Goal: Task Accomplishment & Management: Complete application form

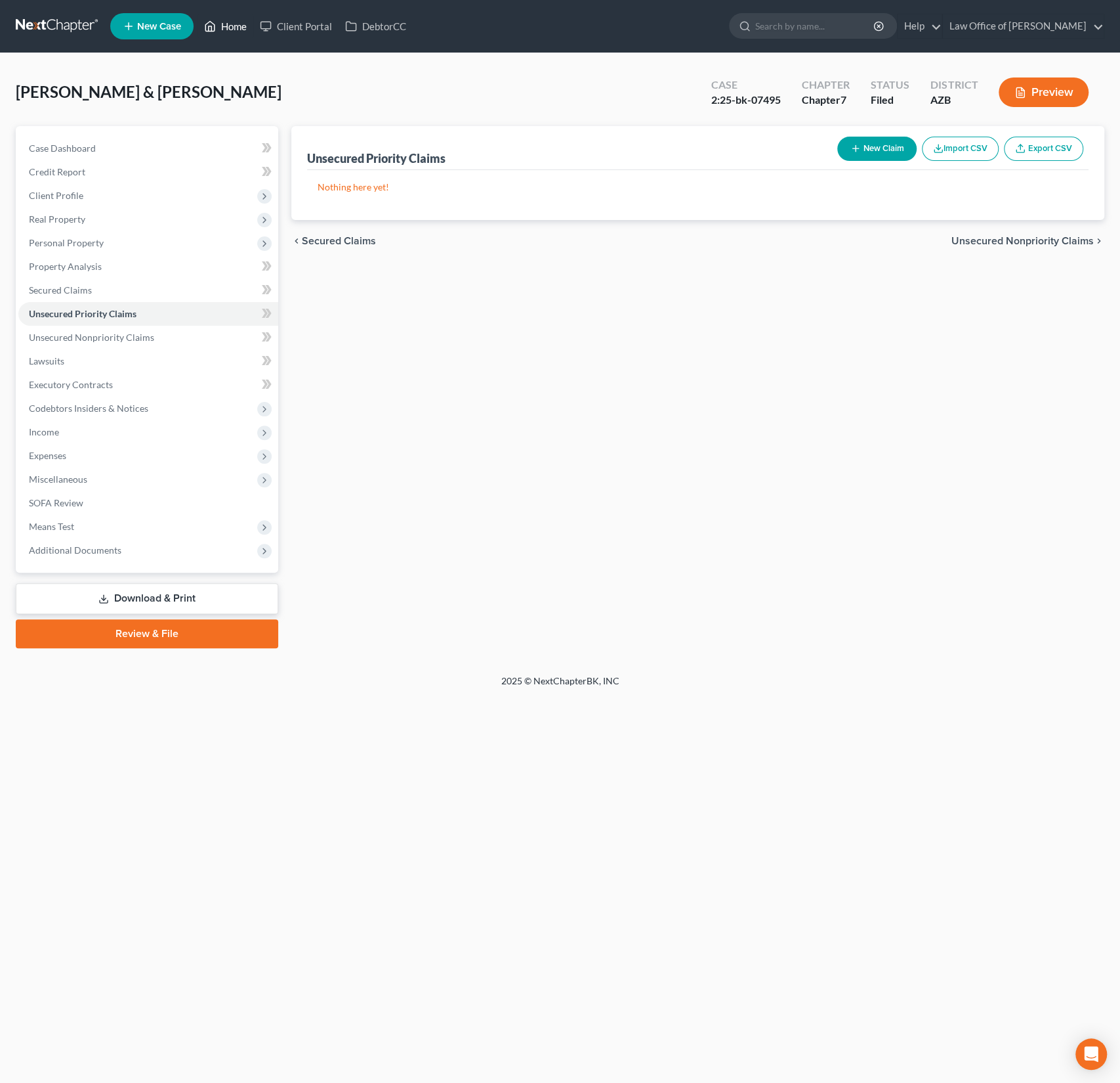
click at [242, 29] on link "Home" at bounding box center [225, 26] width 55 height 24
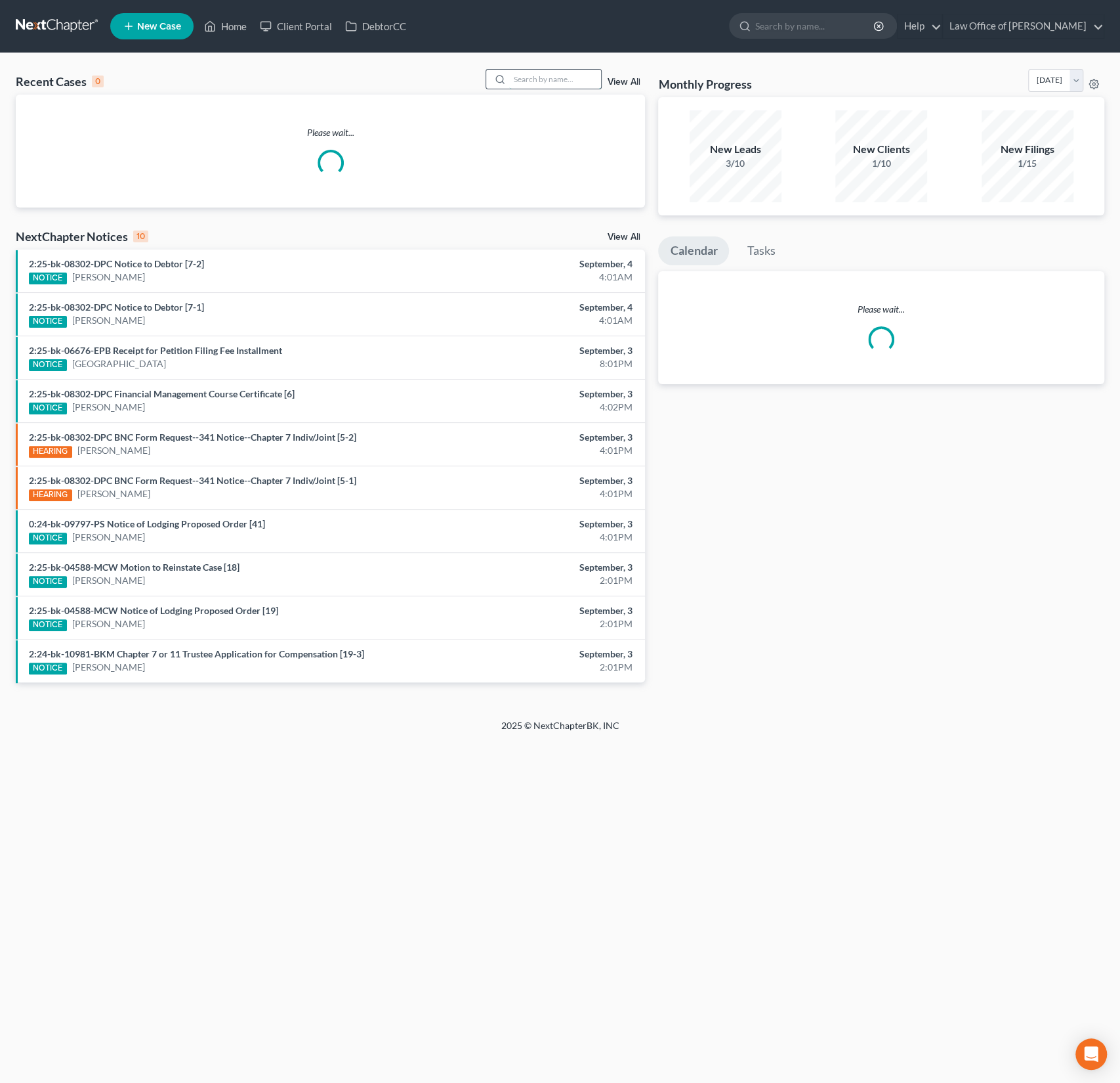
click at [544, 81] on input "search" at bounding box center [555, 78] width 92 height 19
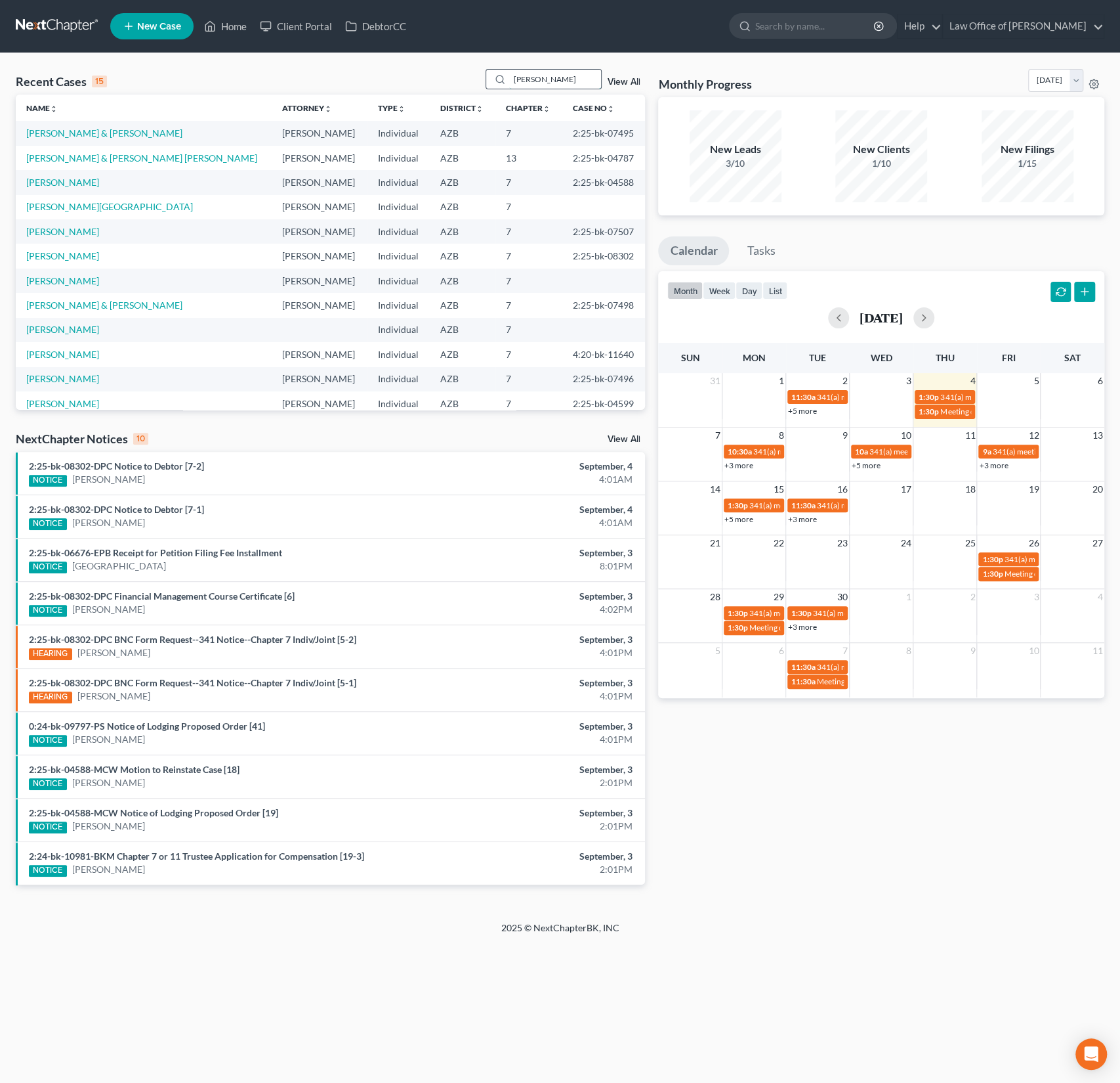
type input "[PERSON_NAME]"
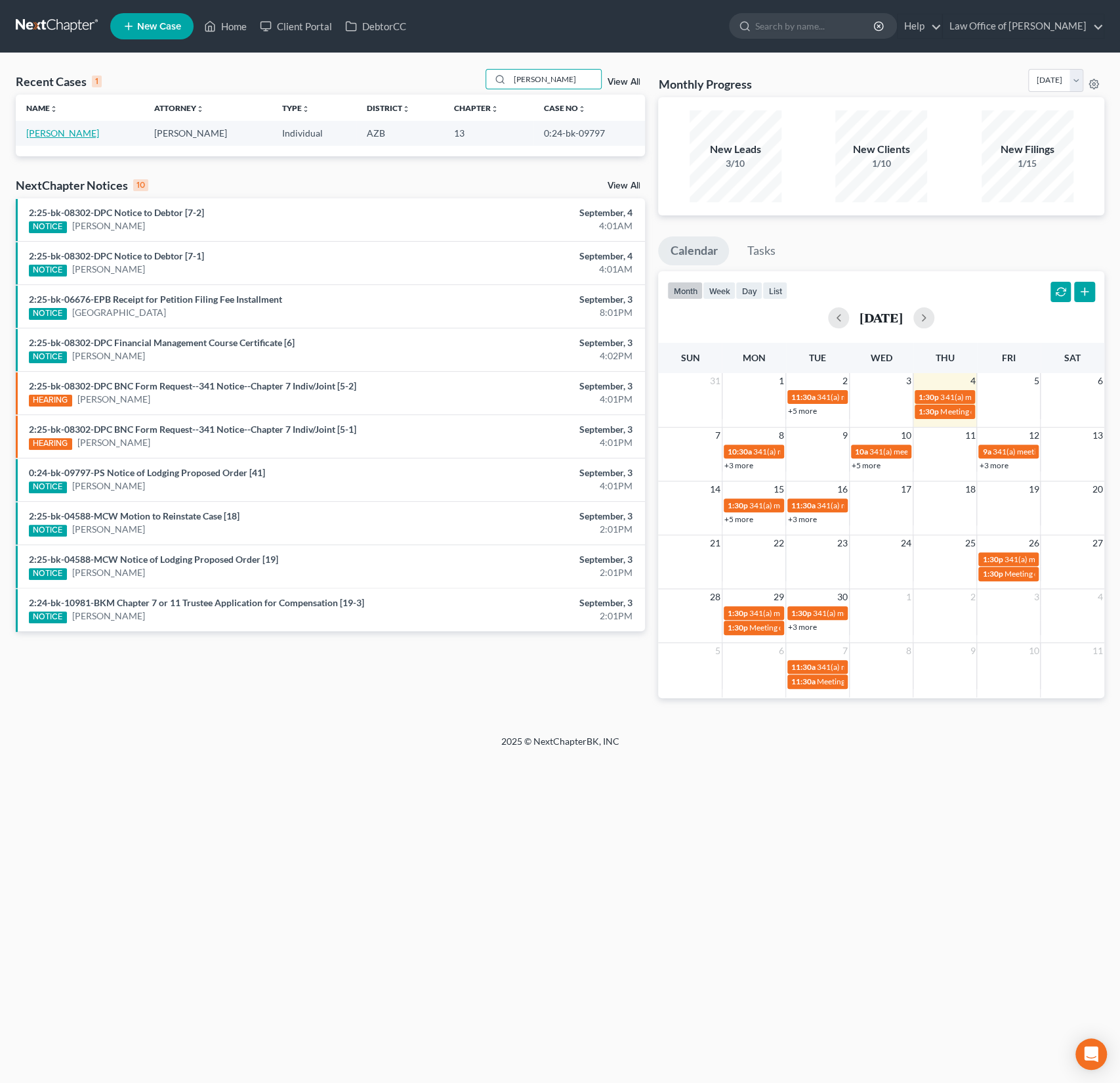
click at [58, 133] on link "[PERSON_NAME]" at bounding box center [62, 133] width 73 height 11
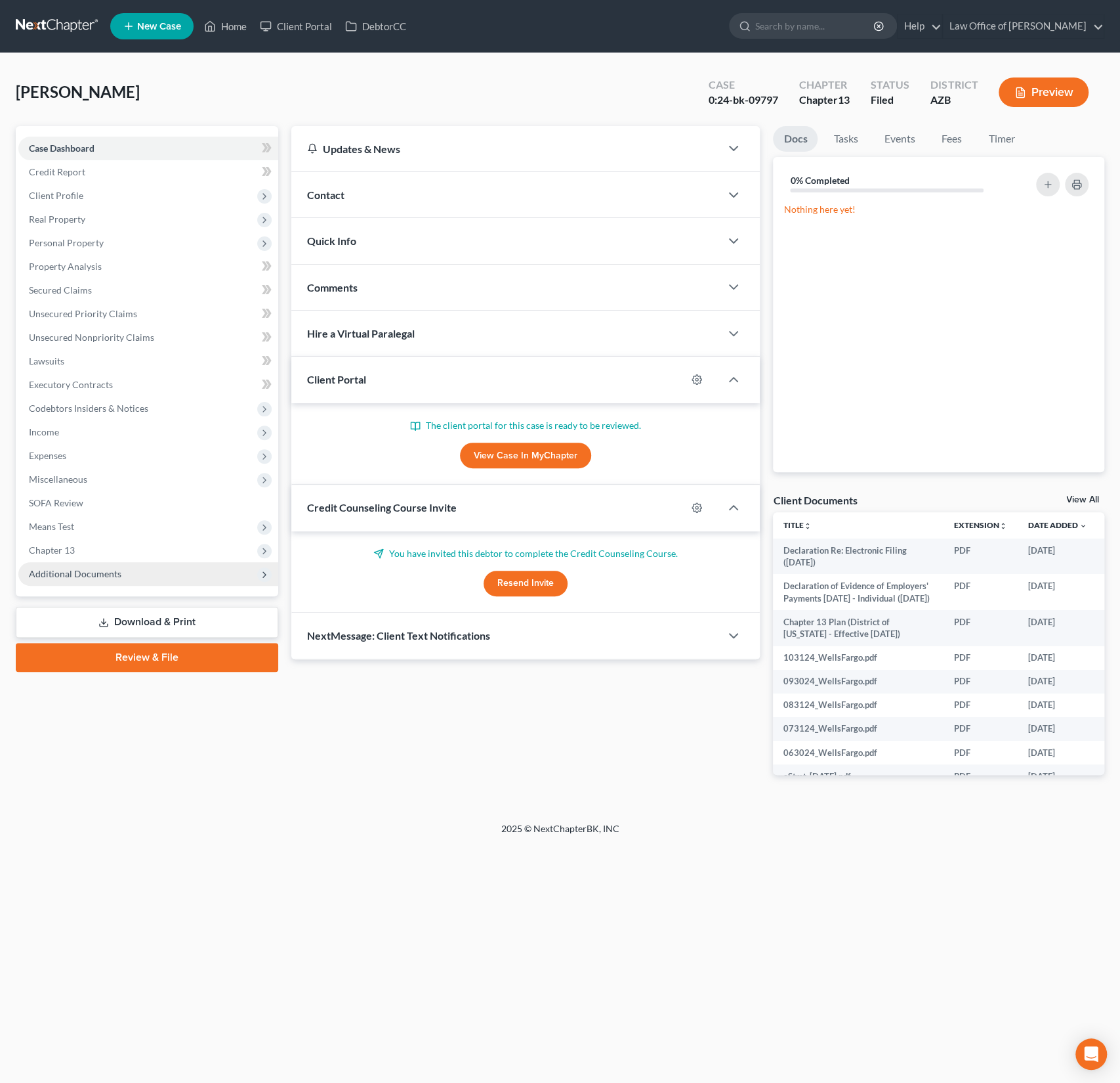
click at [79, 582] on span "Additional Documents" at bounding box center [148, 574] width 260 height 24
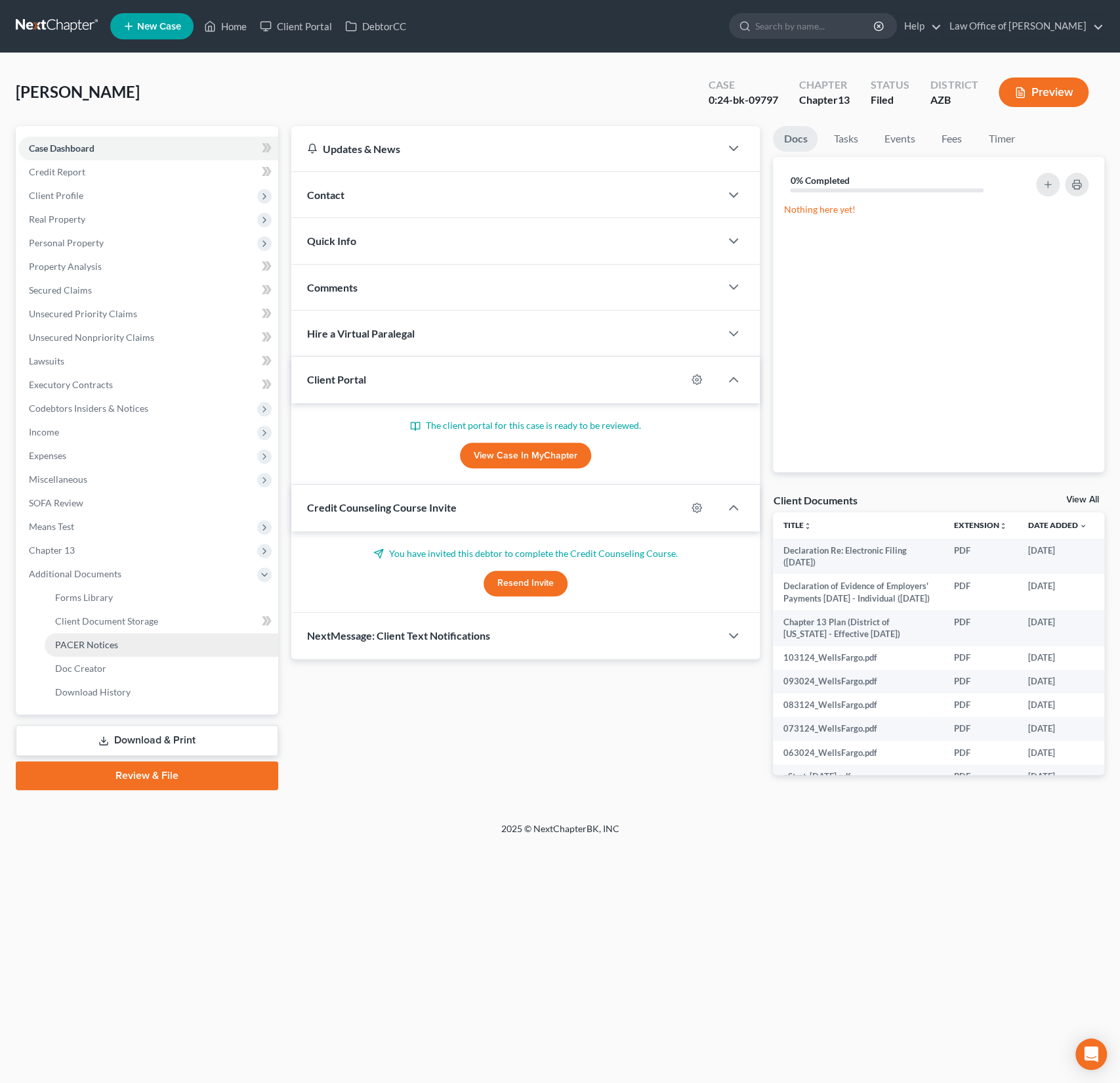
click at [73, 654] on link "PACER Notices" at bounding box center [161, 645] width 234 height 24
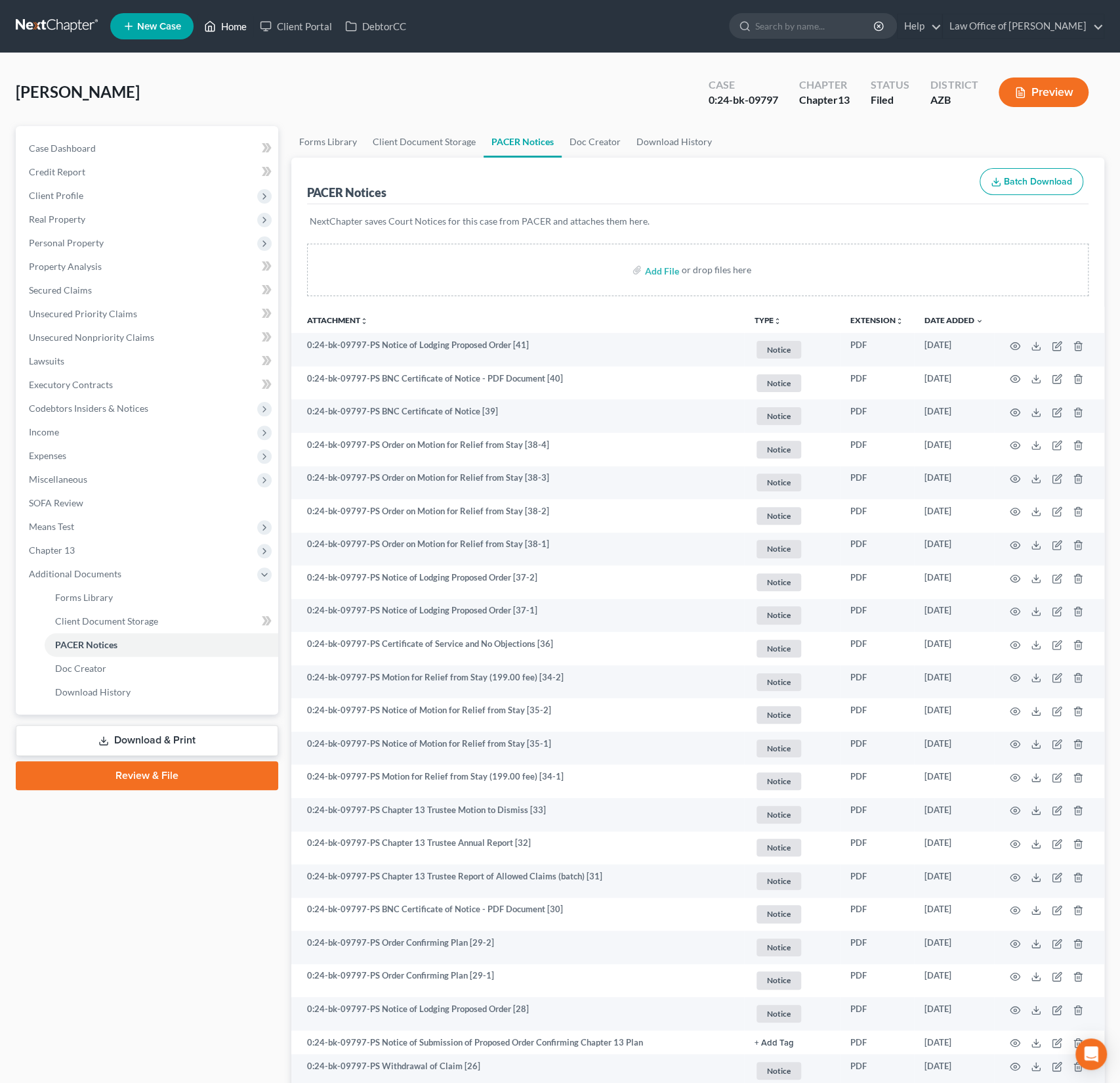
click at [234, 29] on link "Home" at bounding box center [225, 26] width 55 height 24
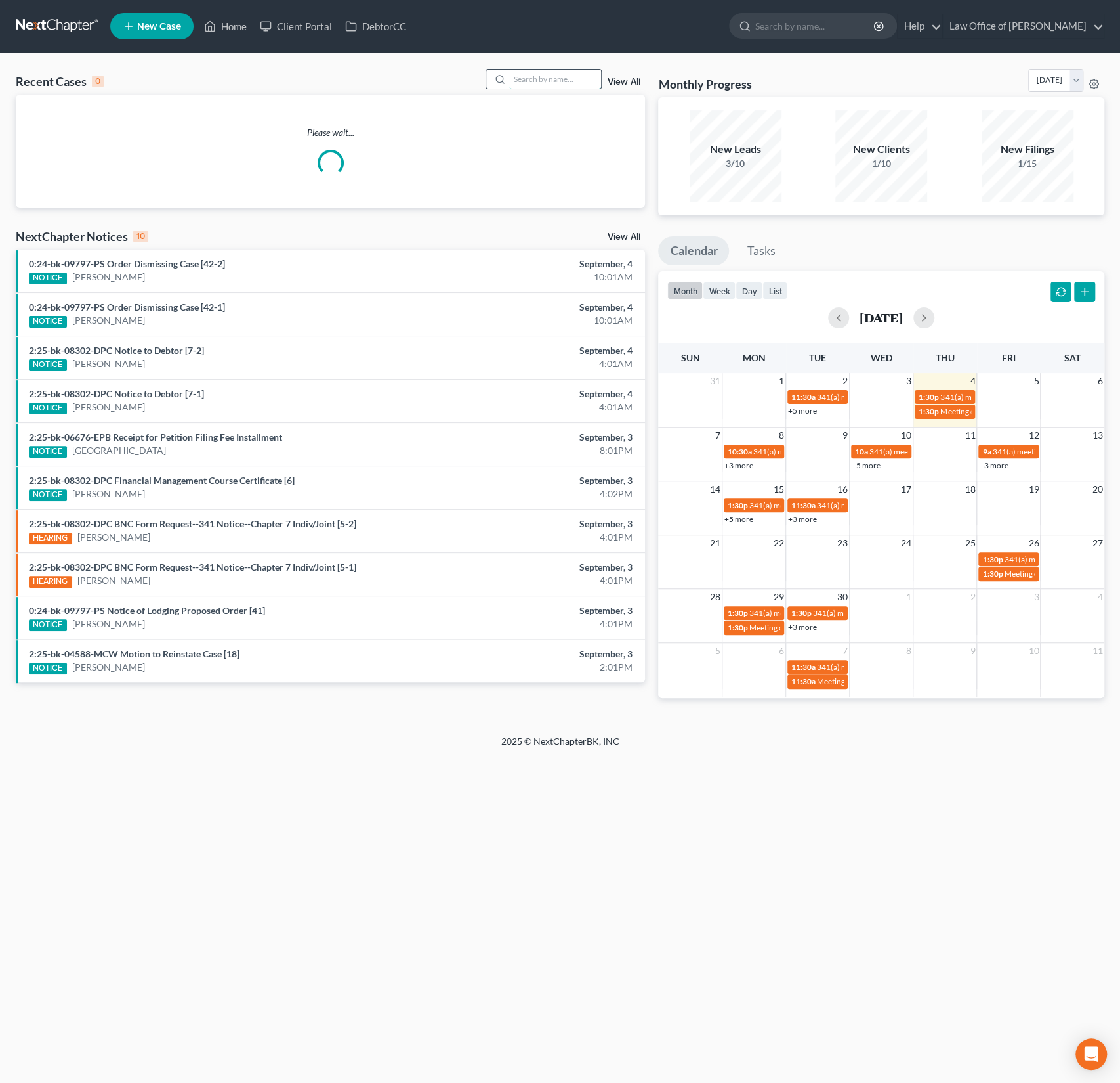
click at [532, 78] on input "search" at bounding box center [555, 78] width 92 height 19
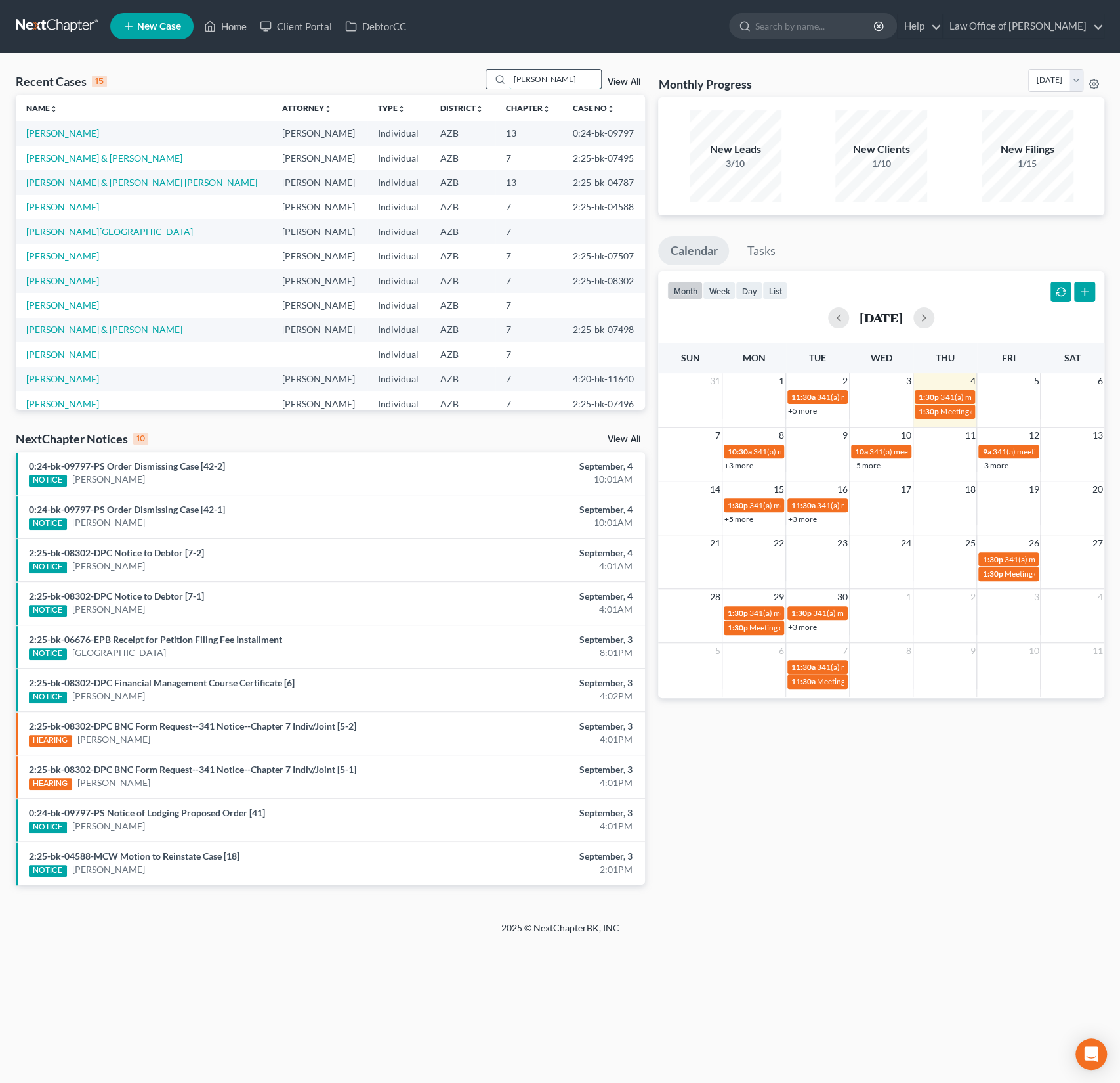
type input "[PERSON_NAME]"
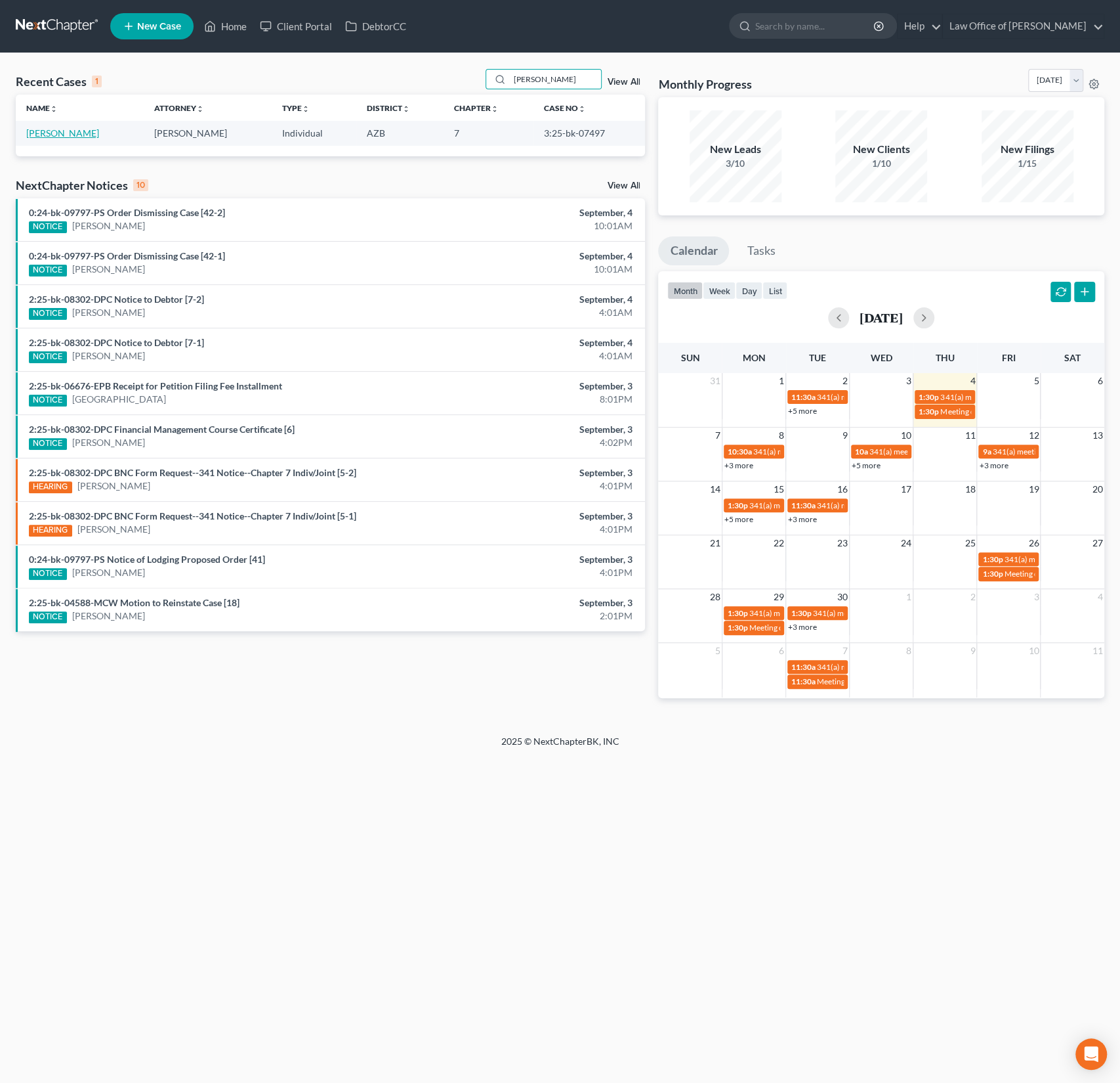
click at [55, 133] on link "[PERSON_NAME]" at bounding box center [62, 133] width 73 height 11
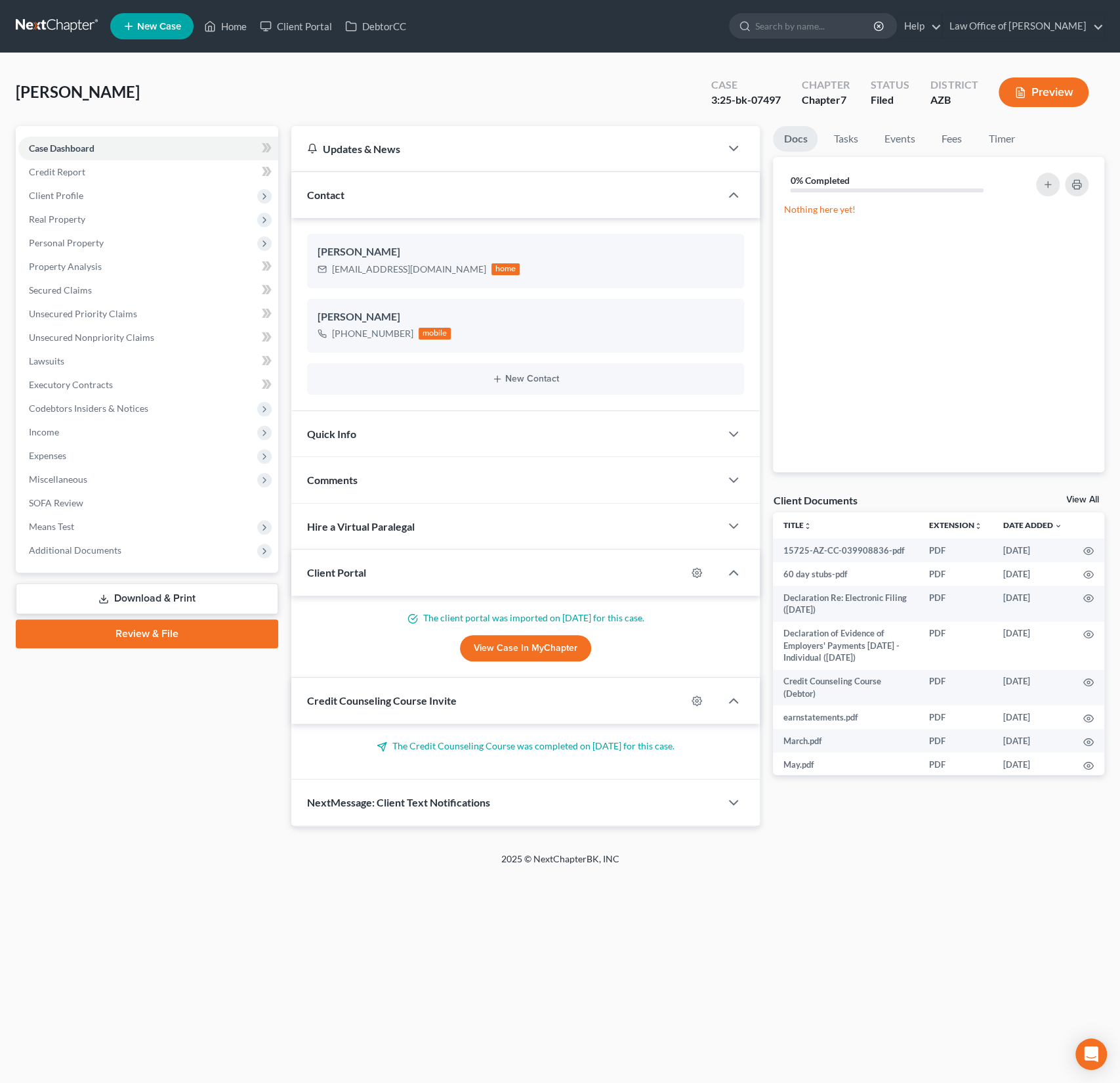
click at [308, 74] on div "[PERSON_NAME] Upgraded Case 3:25-bk-07497 Chapter Chapter 7 Status Filed Distri…" at bounding box center [560, 97] width 1089 height 57
click at [246, 30] on link "Home" at bounding box center [225, 26] width 55 height 24
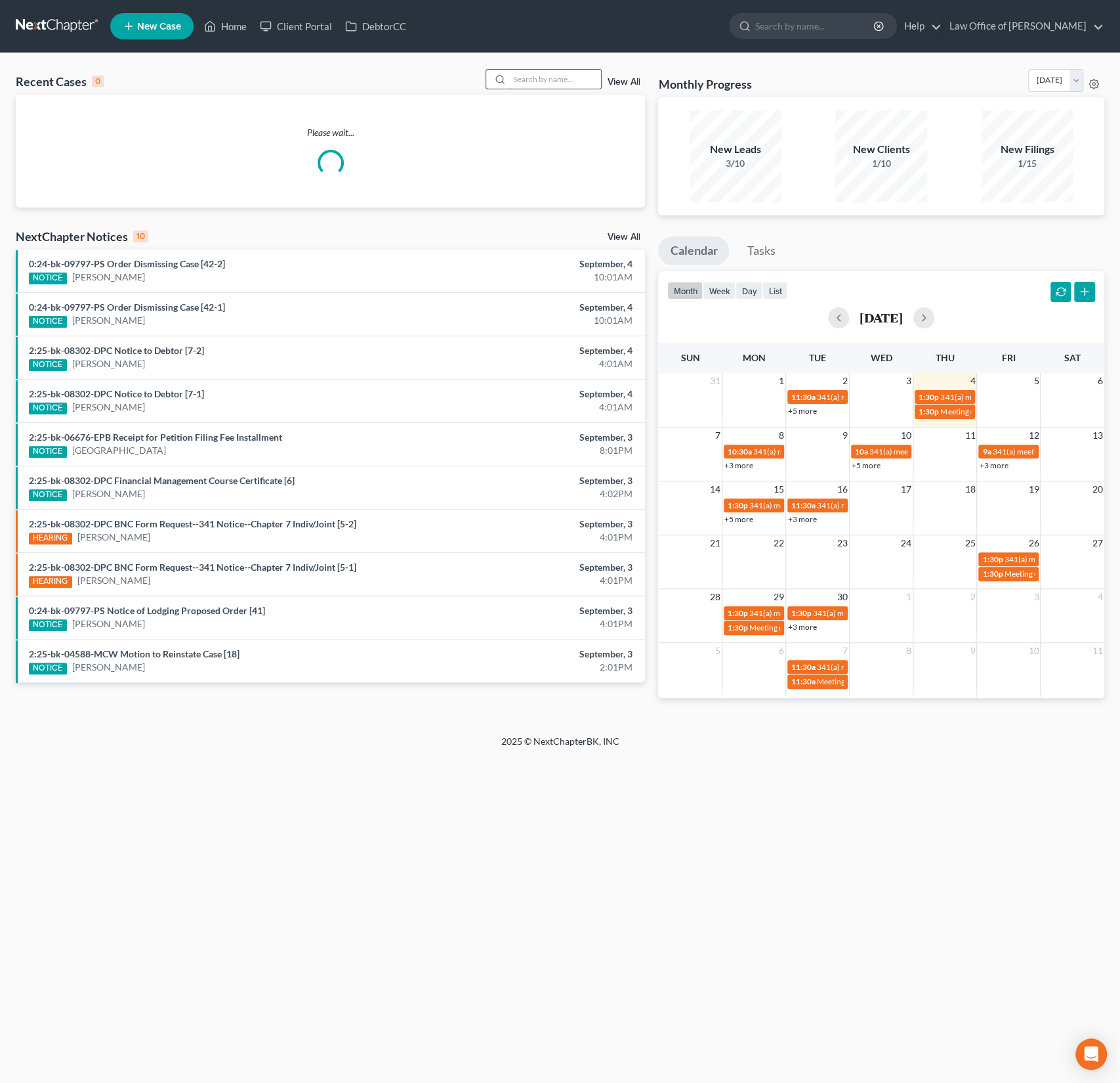
click at [540, 85] on input "search" at bounding box center [555, 78] width 92 height 19
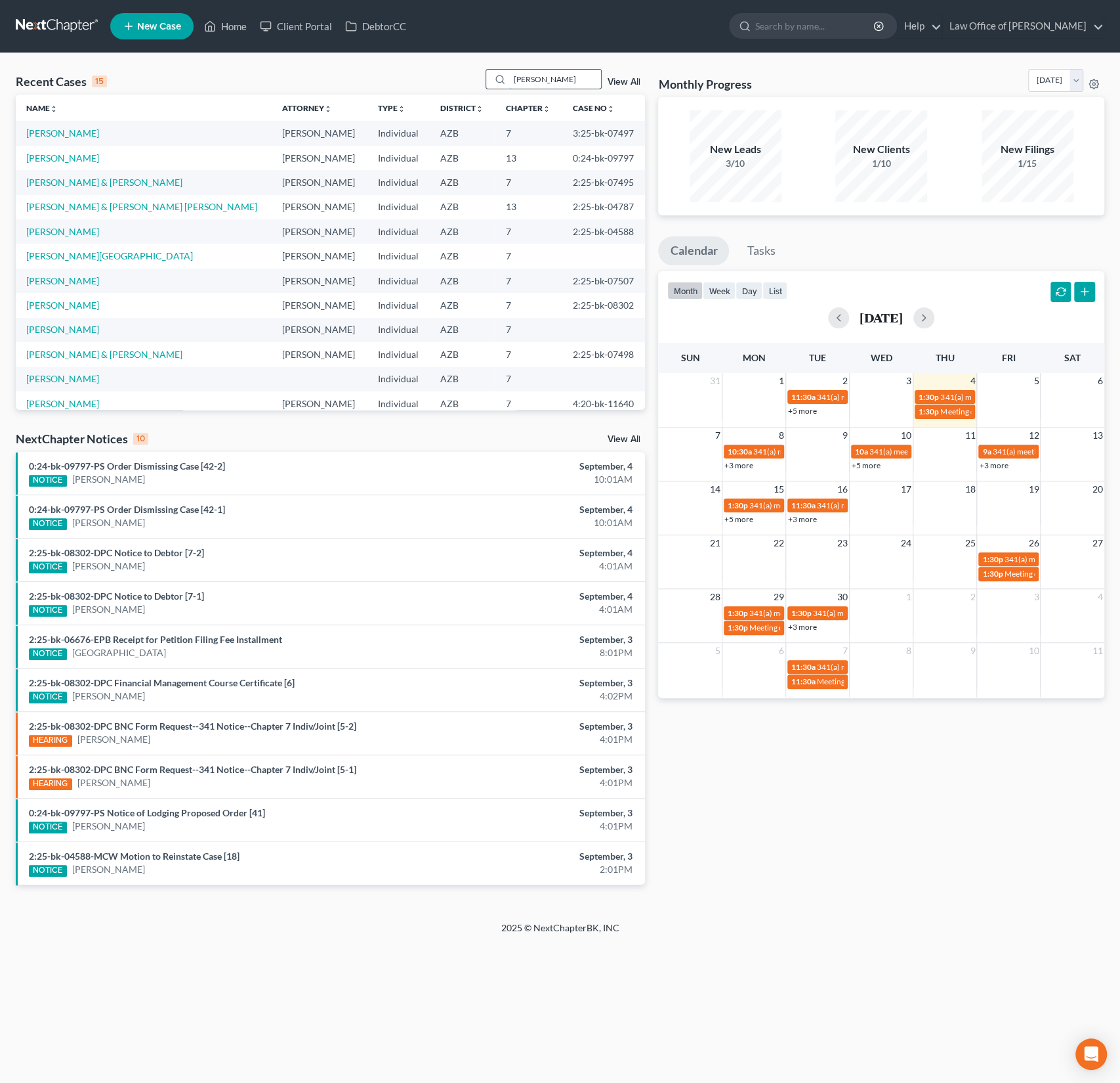
type input "[PERSON_NAME]"
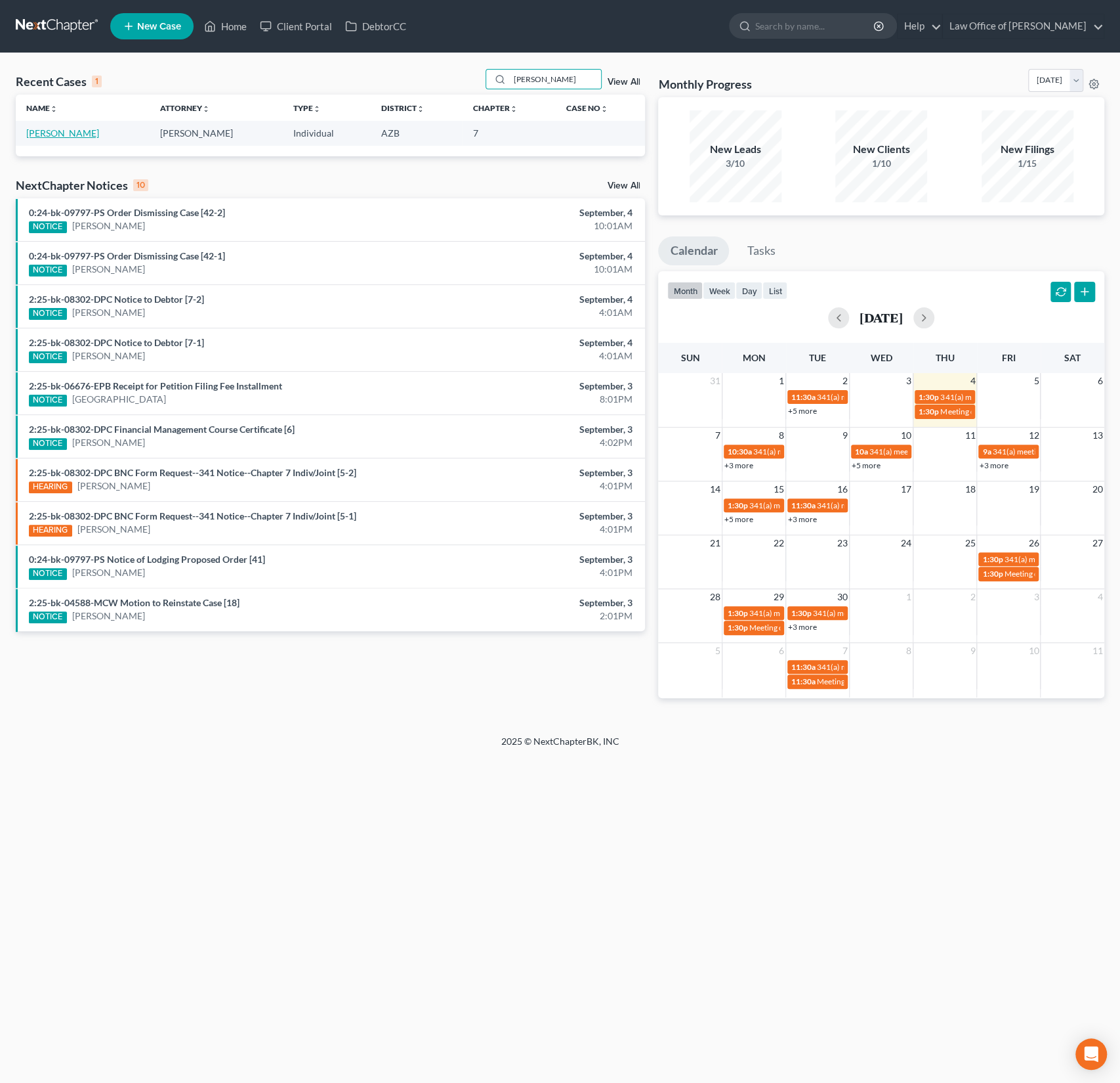
click at [33, 132] on link "[PERSON_NAME]" at bounding box center [62, 133] width 73 height 11
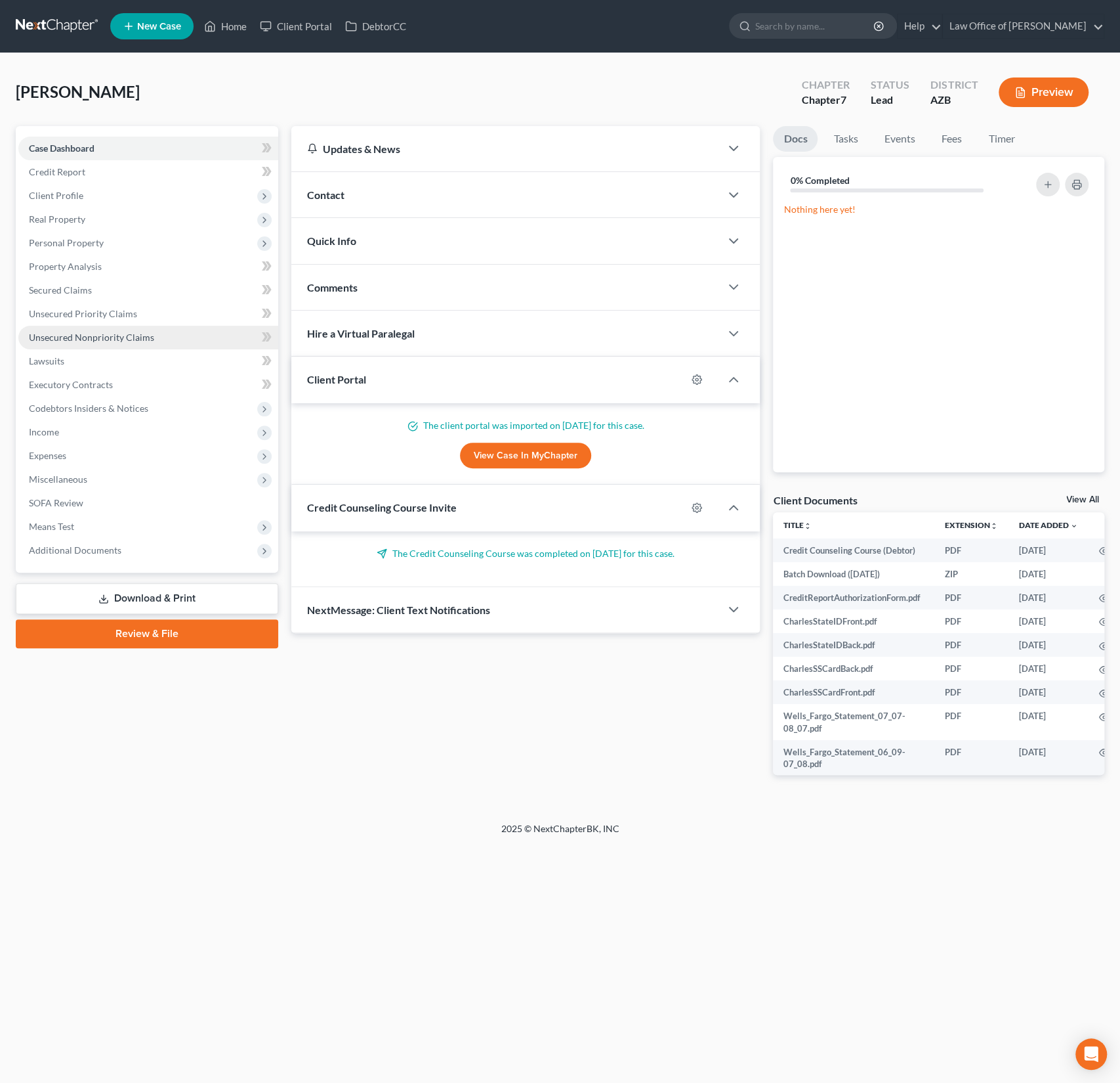
click at [94, 336] on span "Unsecured Nonpriority Claims" at bounding box center [91, 337] width 125 height 11
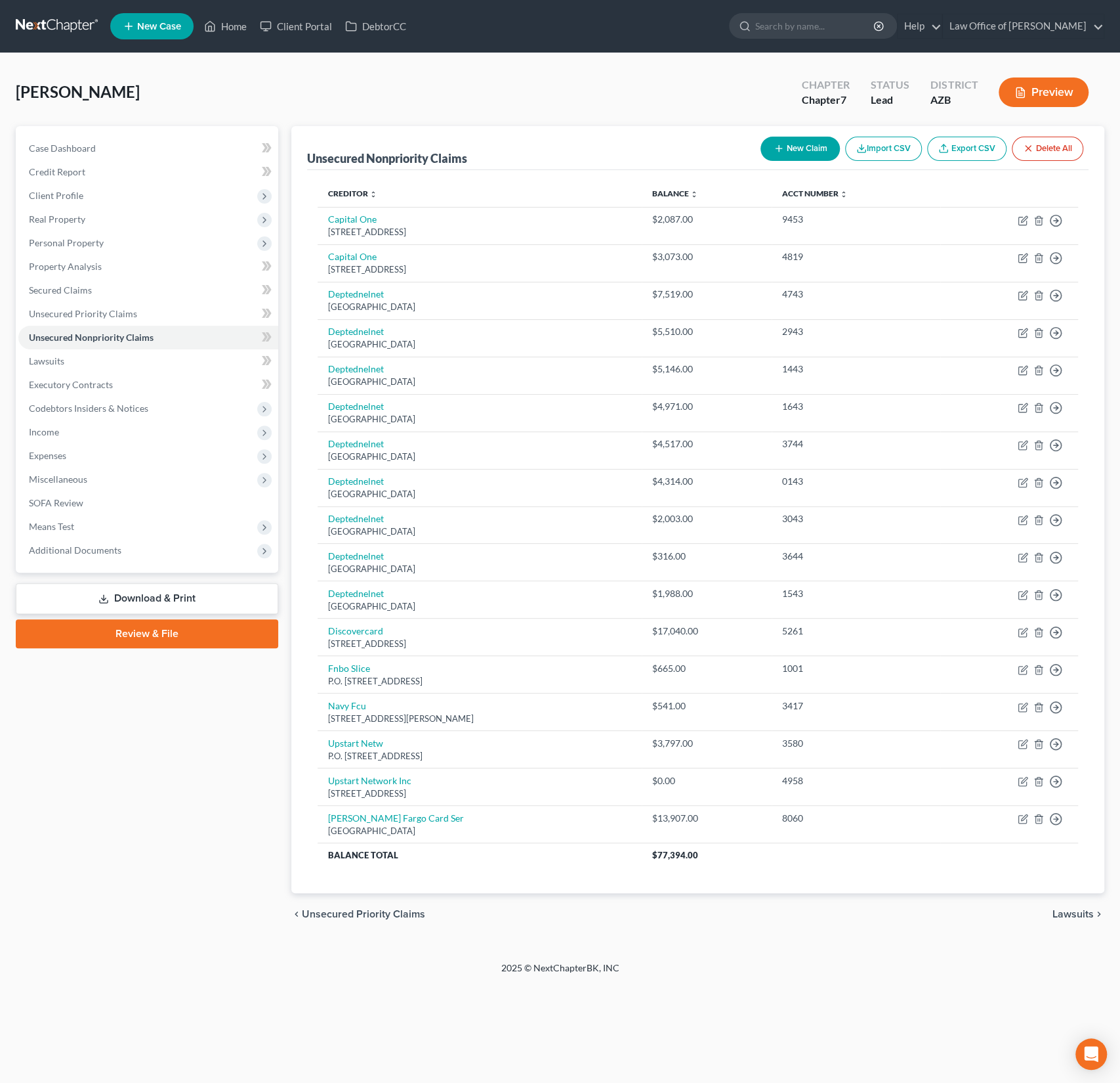
click at [794, 156] on button "New Claim" at bounding box center [800, 148] width 80 height 24
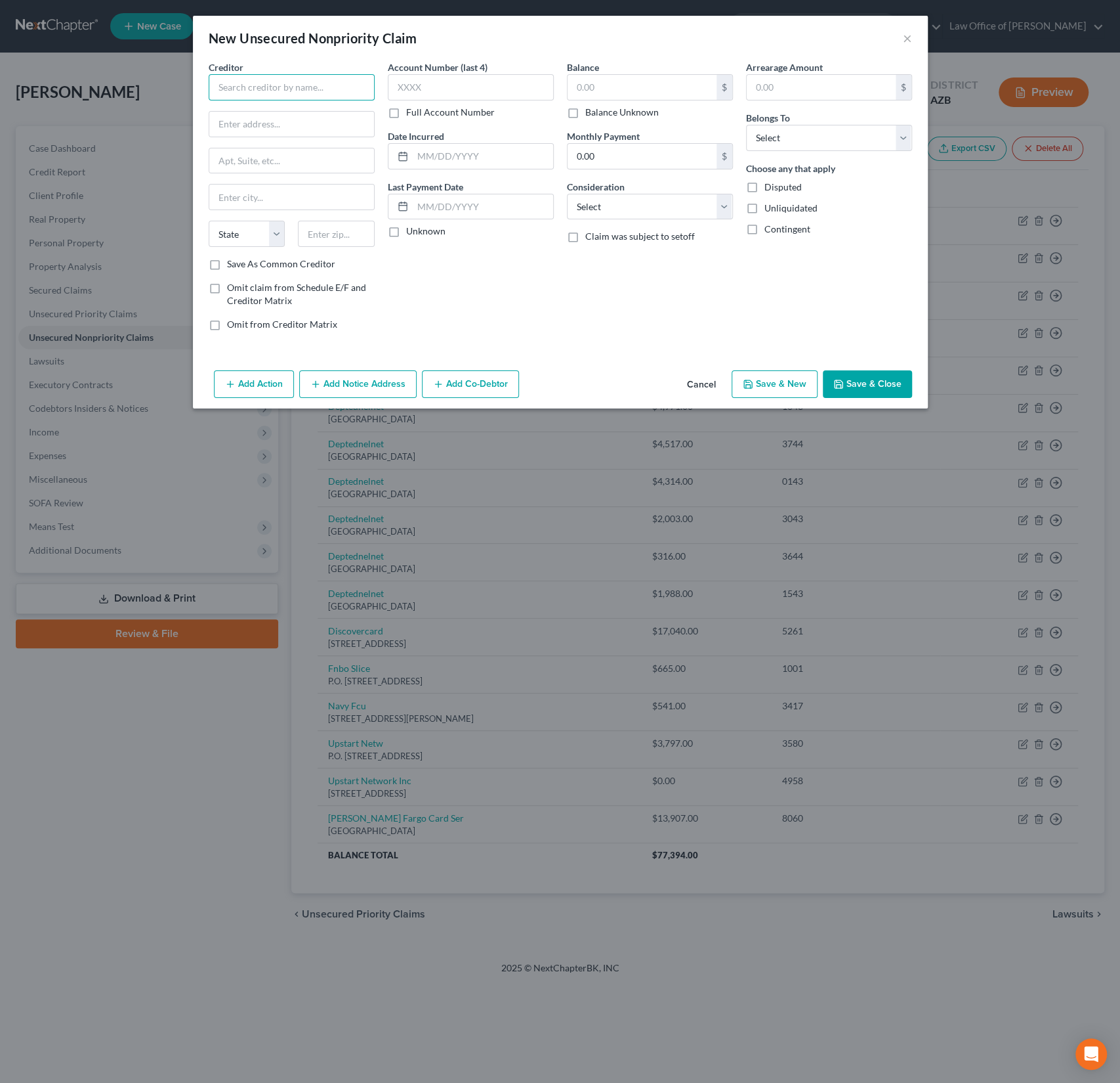
click at [290, 76] on input "text" at bounding box center [292, 87] width 166 height 26
type input "Affirm"
click at [284, 114] on div "Affirm" at bounding box center [287, 110] width 137 height 13
type input "[STREET_ADDRESS][PERSON_NAME]"
type input "[GEOGRAPHIC_DATA]"
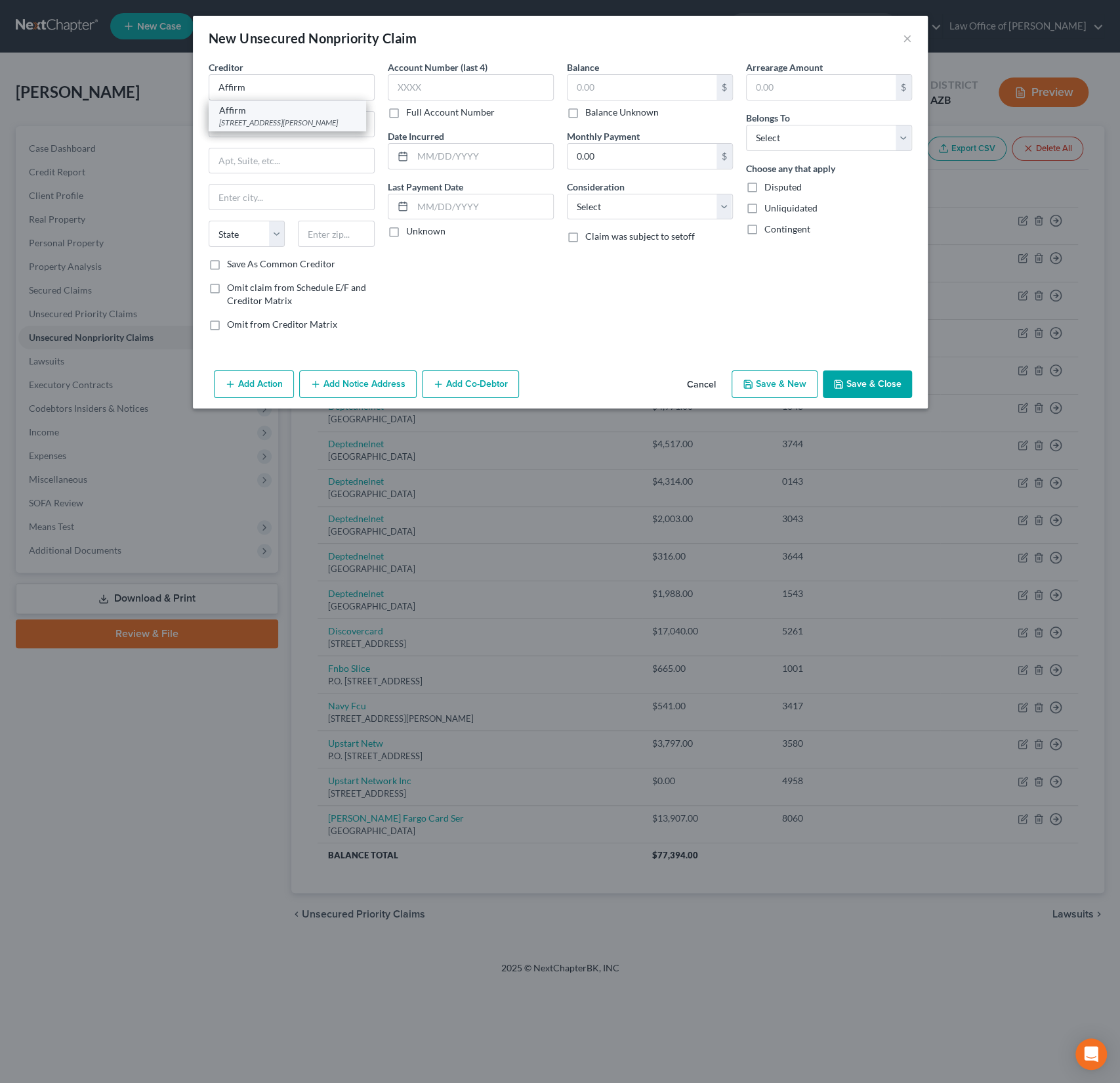
select select "39"
type input "15212"
click at [604, 92] on input "text" at bounding box center [642, 87] width 149 height 25
type input "836.13"
click at [809, 137] on select "Select Debtor 1 Only Debtor 2 Only Debtor 1 And Debtor 2 Only At Least One Of T…" at bounding box center [830, 138] width 166 height 26
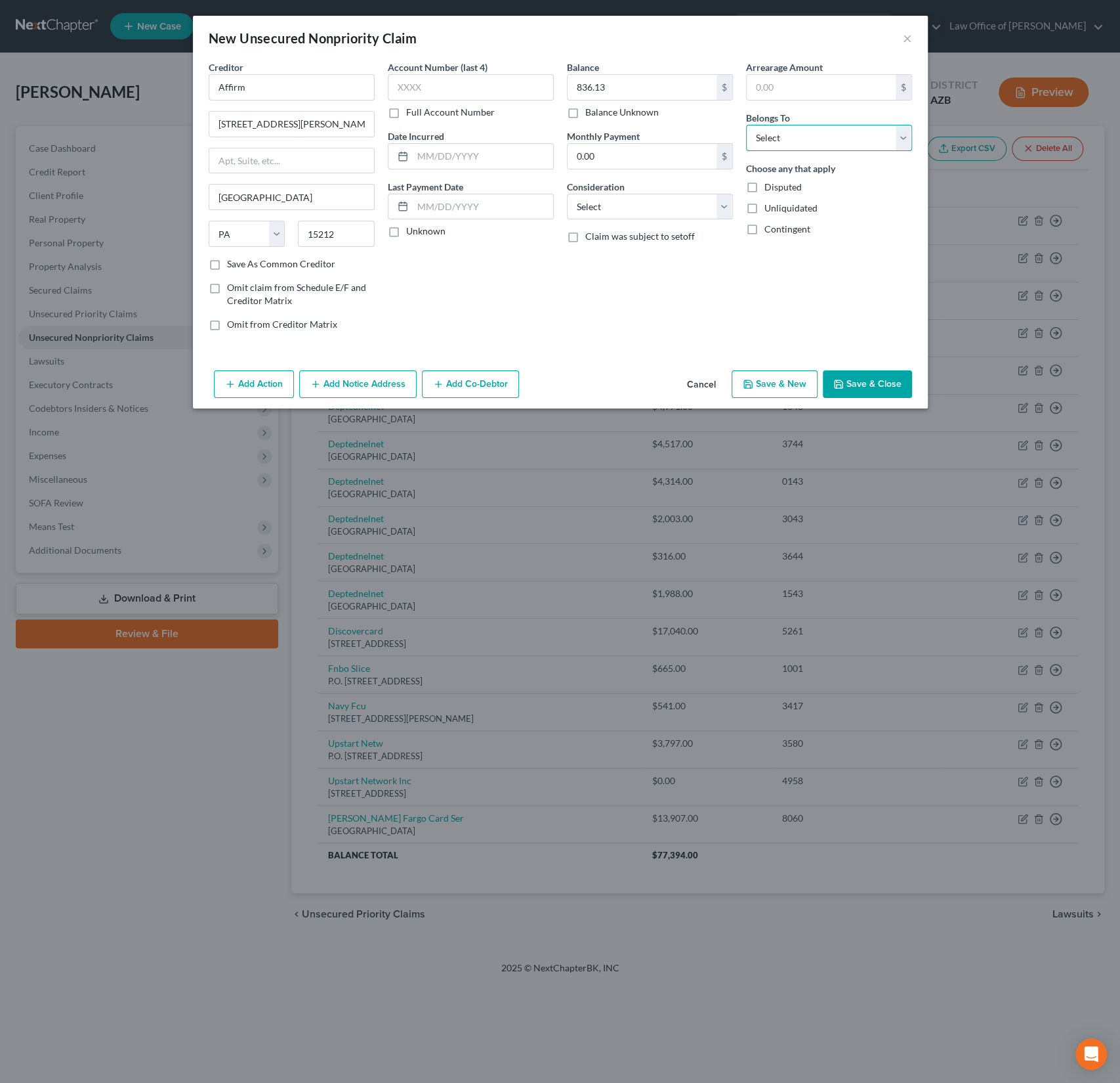
select select "0"
click at [746, 125] on select "Select Debtor 1 Only Debtor 2 Only Debtor 1 And Debtor 2 Only At Least One Of T…" at bounding box center [830, 138] width 166 height 26
click at [874, 385] on button "Save & Close" at bounding box center [868, 384] width 89 height 28
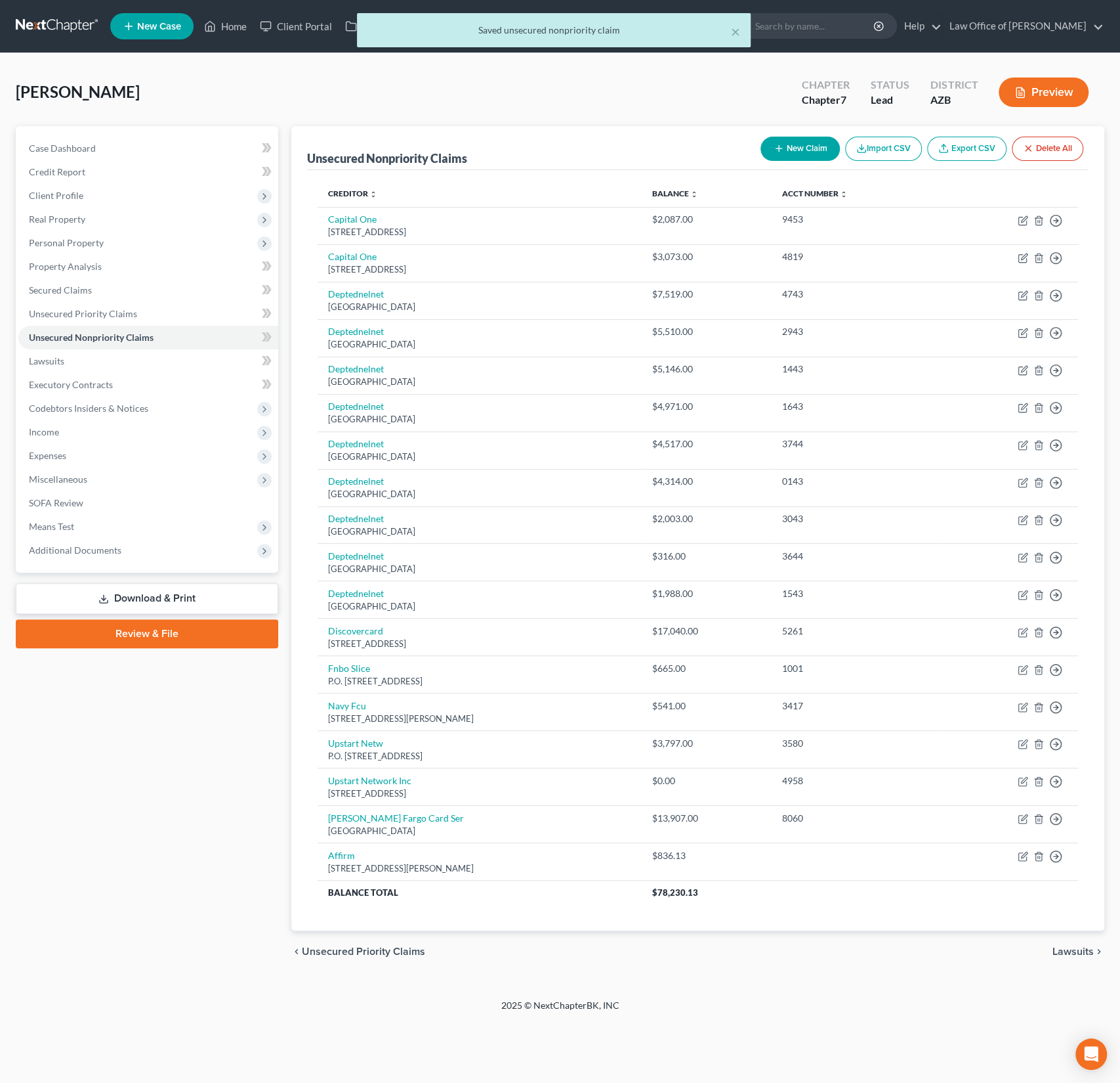
click at [808, 147] on button "New Claim" at bounding box center [800, 148] width 80 height 24
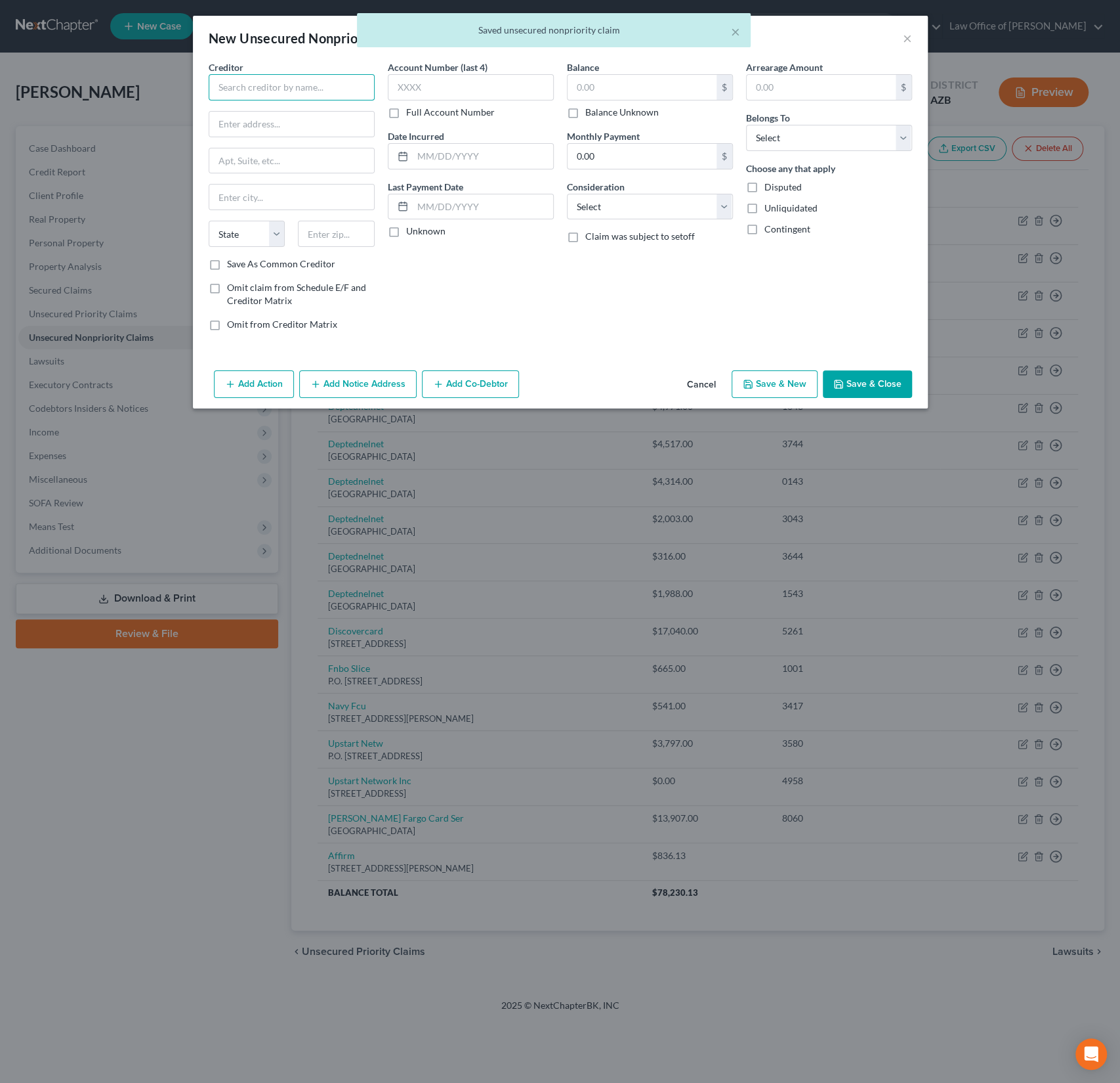
click at [258, 92] on input "text" at bounding box center [292, 87] width 166 height 26
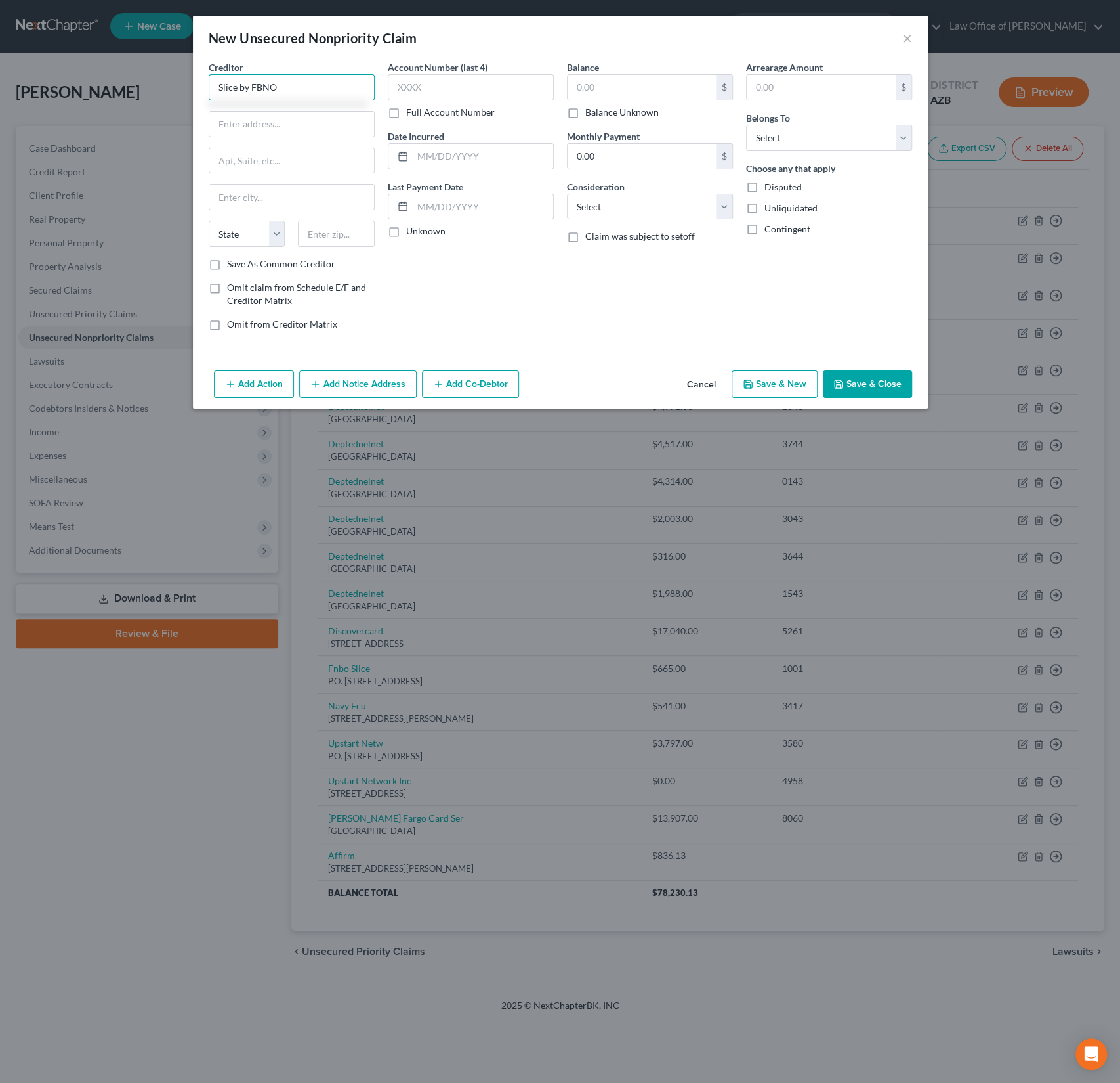
type input "Slice by FBNO"
click at [600, 83] on input "text" at bounding box center [642, 87] width 149 height 25
type input "657.09"
click at [812, 128] on select "Select Debtor 1 Only Debtor 2 Only Debtor 1 And Debtor 2 Only At Least One Of T…" at bounding box center [830, 138] width 166 height 26
select select "0"
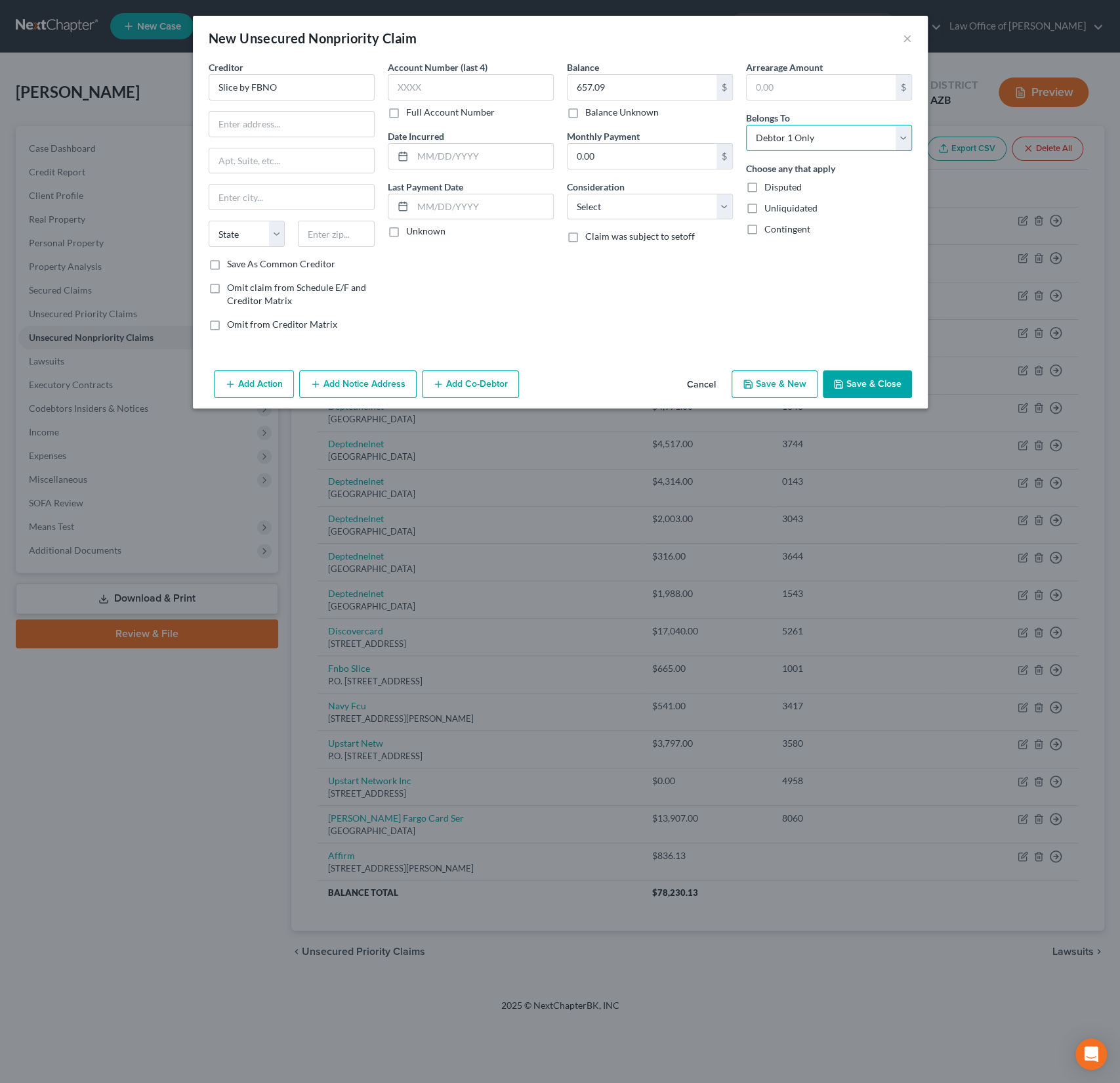
click at [746, 125] on select "Select Debtor 1 Only Debtor 2 Only Debtor 1 And Debtor 2 Only At Least One Of T…" at bounding box center [830, 138] width 166 height 26
click at [861, 376] on button "Save & Close" at bounding box center [868, 384] width 89 height 28
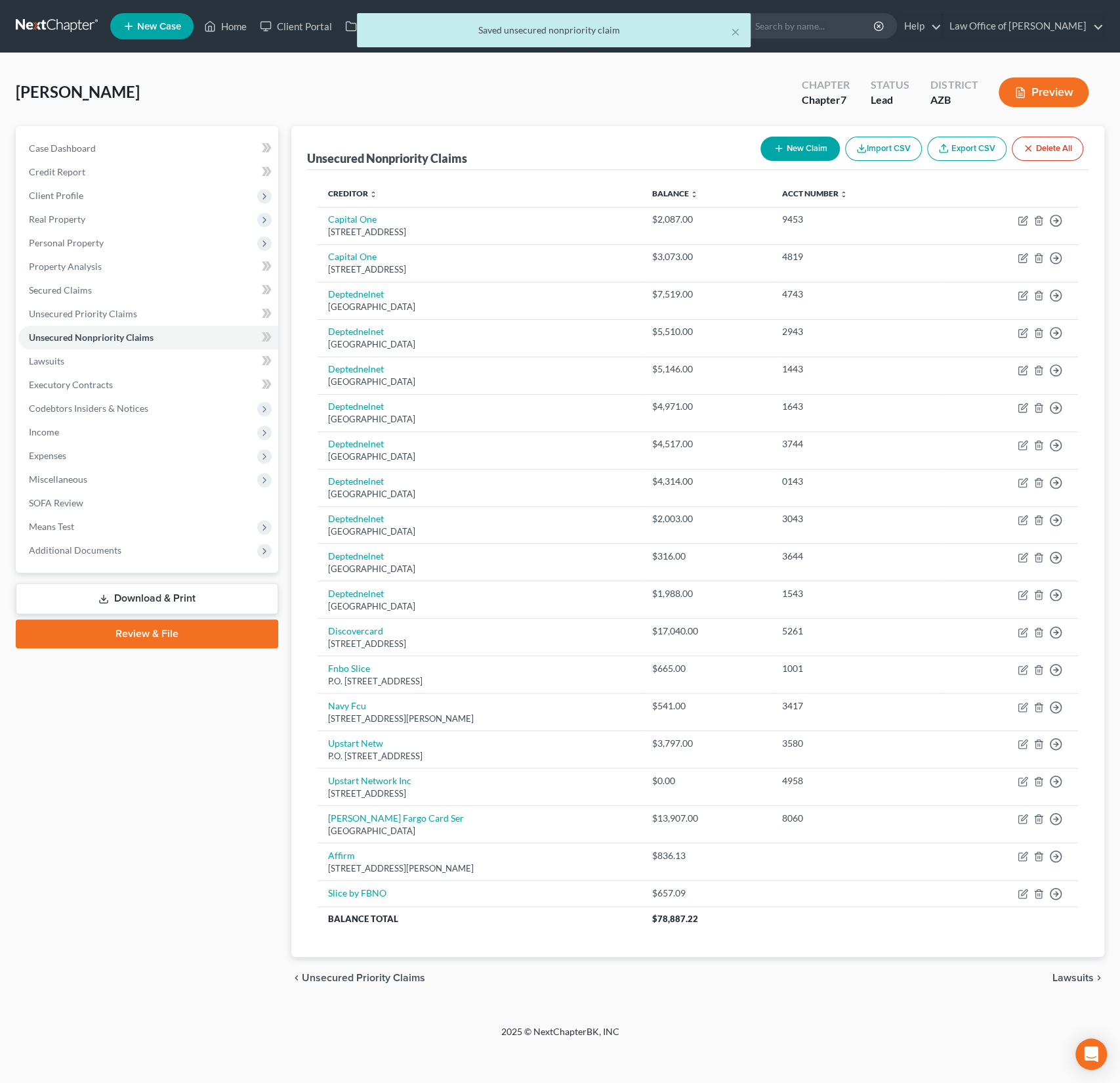
click at [796, 144] on button "New Claim" at bounding box center [800, 148] width 80 height 24
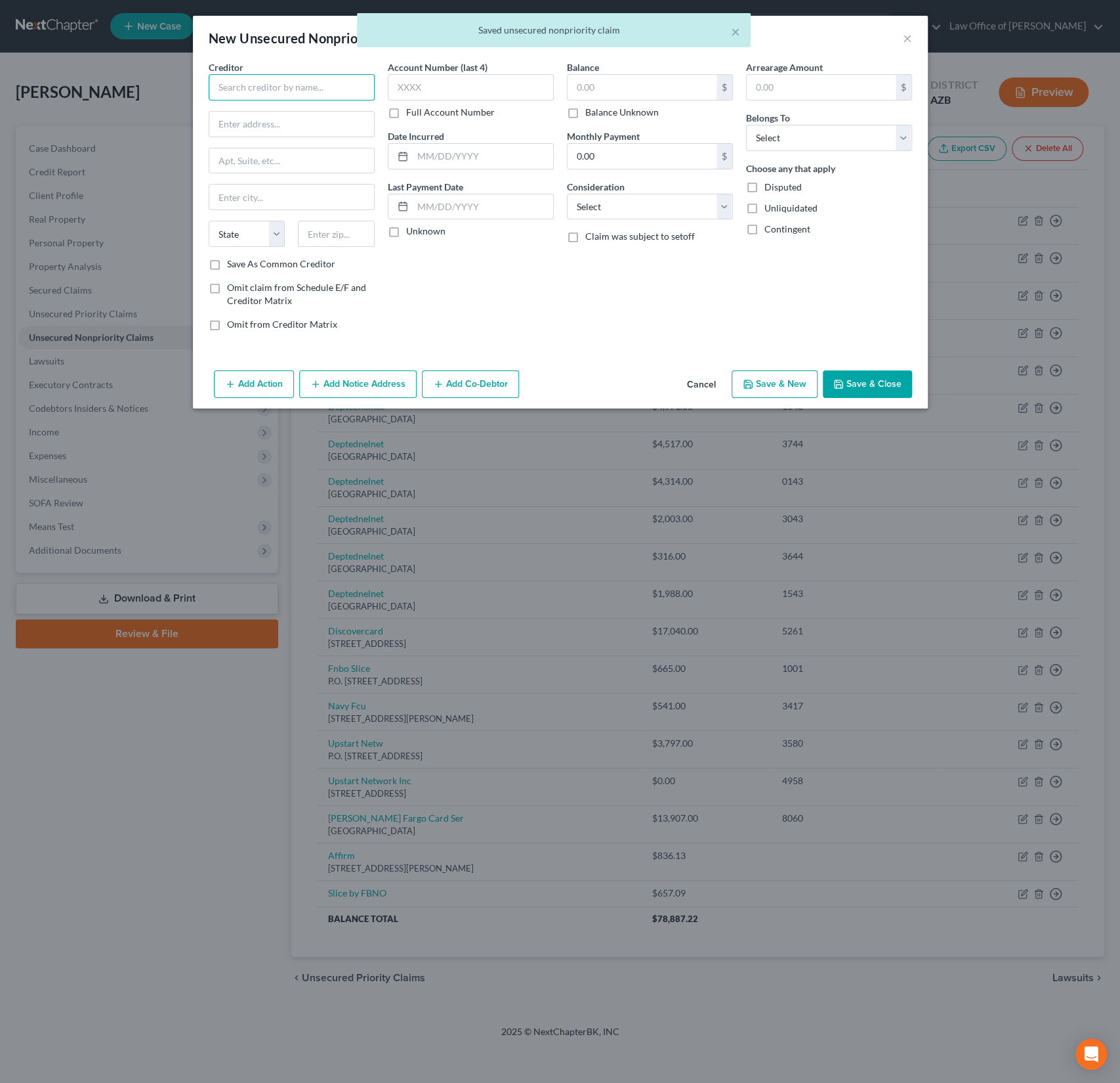
click at [244, 98] on input "text" at bounding box center [292, 87] width 166 height 26
type input "Amazon"
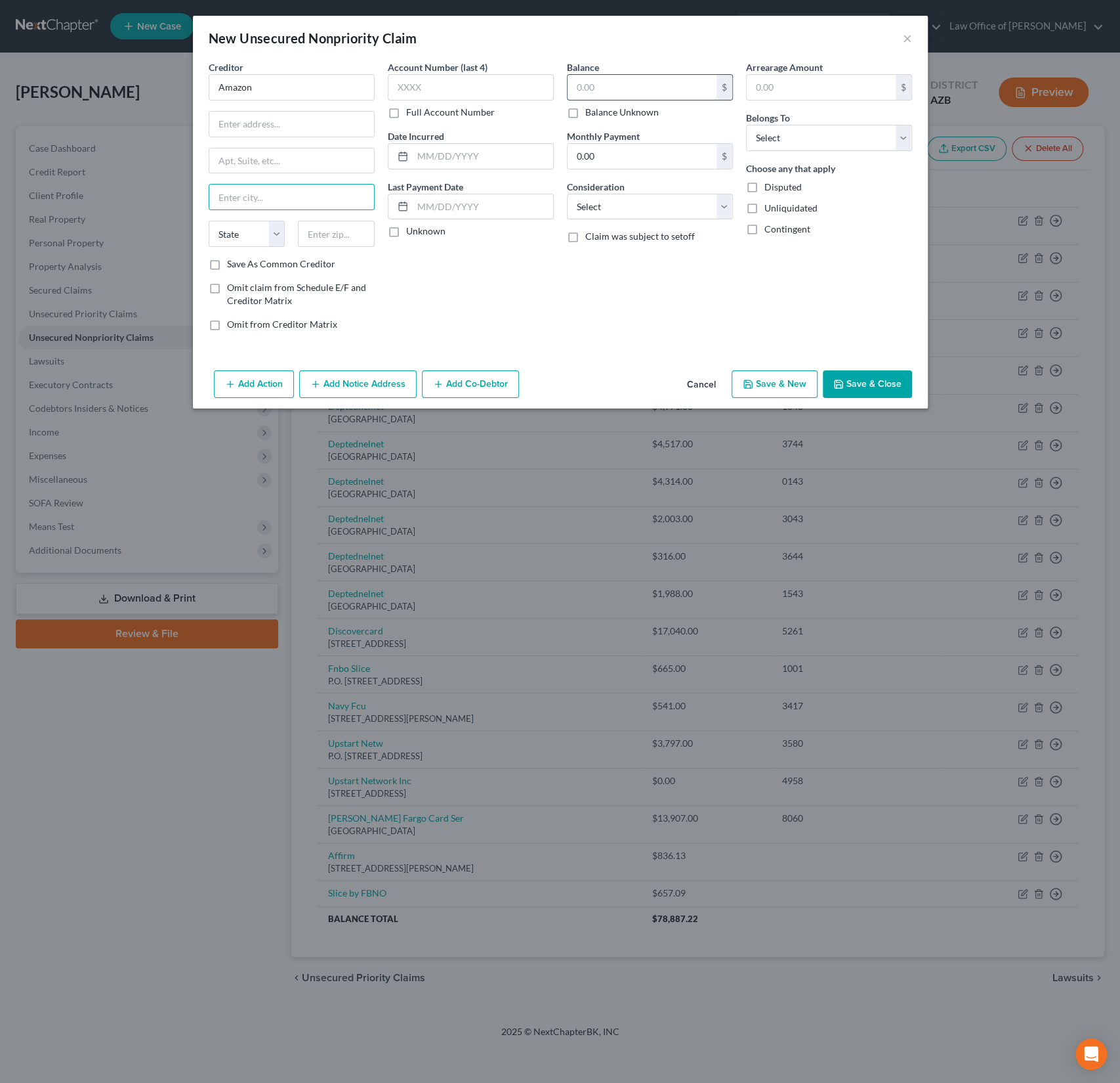
click at [610, 93] on input "text" at bounding box center [642, 87] width 149 height 25
type input "87.60"
click at [837, 141] on select "Select Debtor 1 Only Debtor 2 Only Debtor 1 And Debtor 2 Only At Least One Of T…" at bounding box center [830, 138] width 166 height 26
select select "0"
click at [746, 125] on select "Select Debtor 1 Only Debtor 2 Only Debtor 1 And Debtor 2 Only At Least One Of T…" at bounding box center [830, 138] width 166 height 26
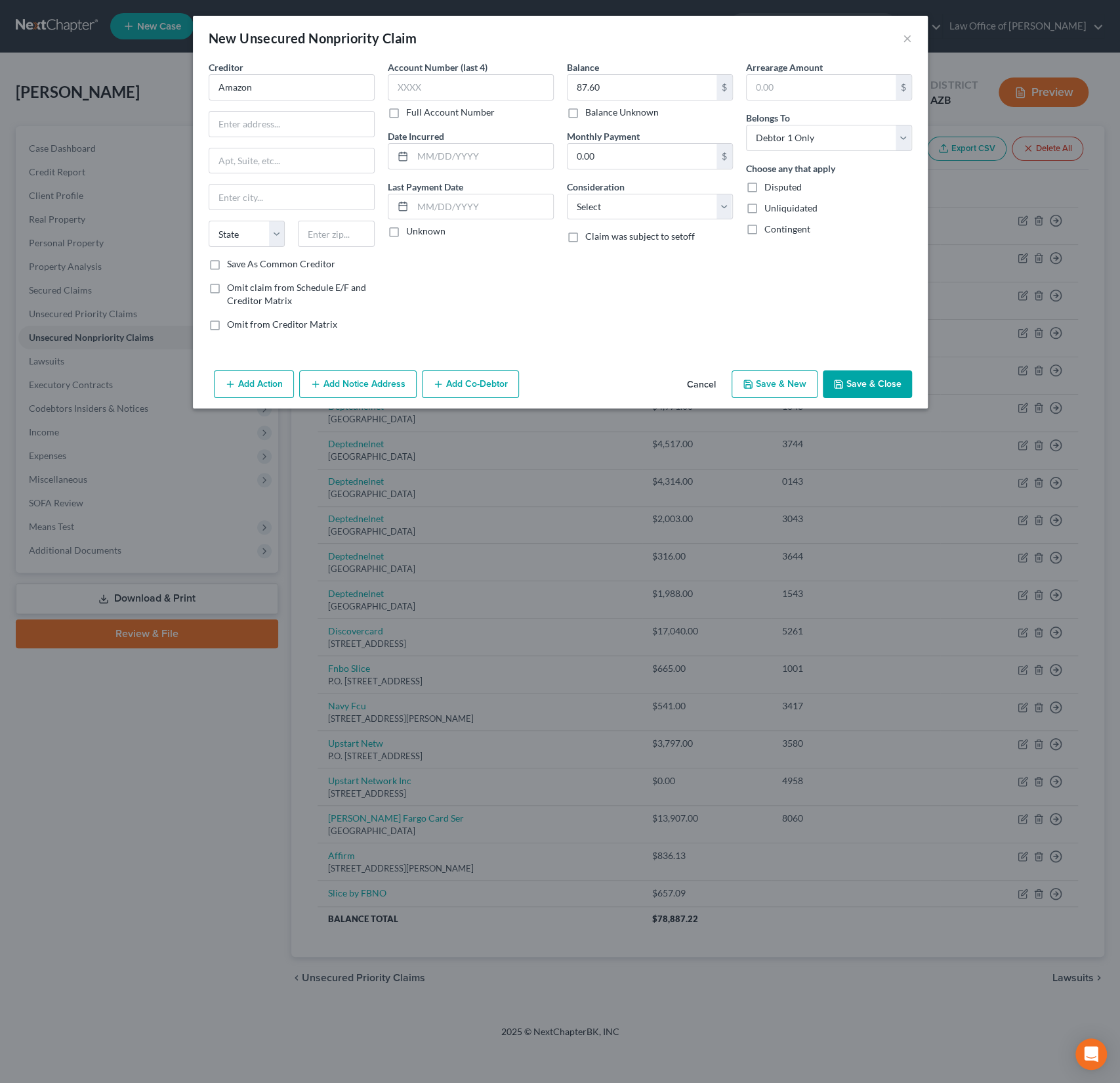
click at [865, 386] on button "Save & Close" at bounding box center [868, 384] width 89 height 28
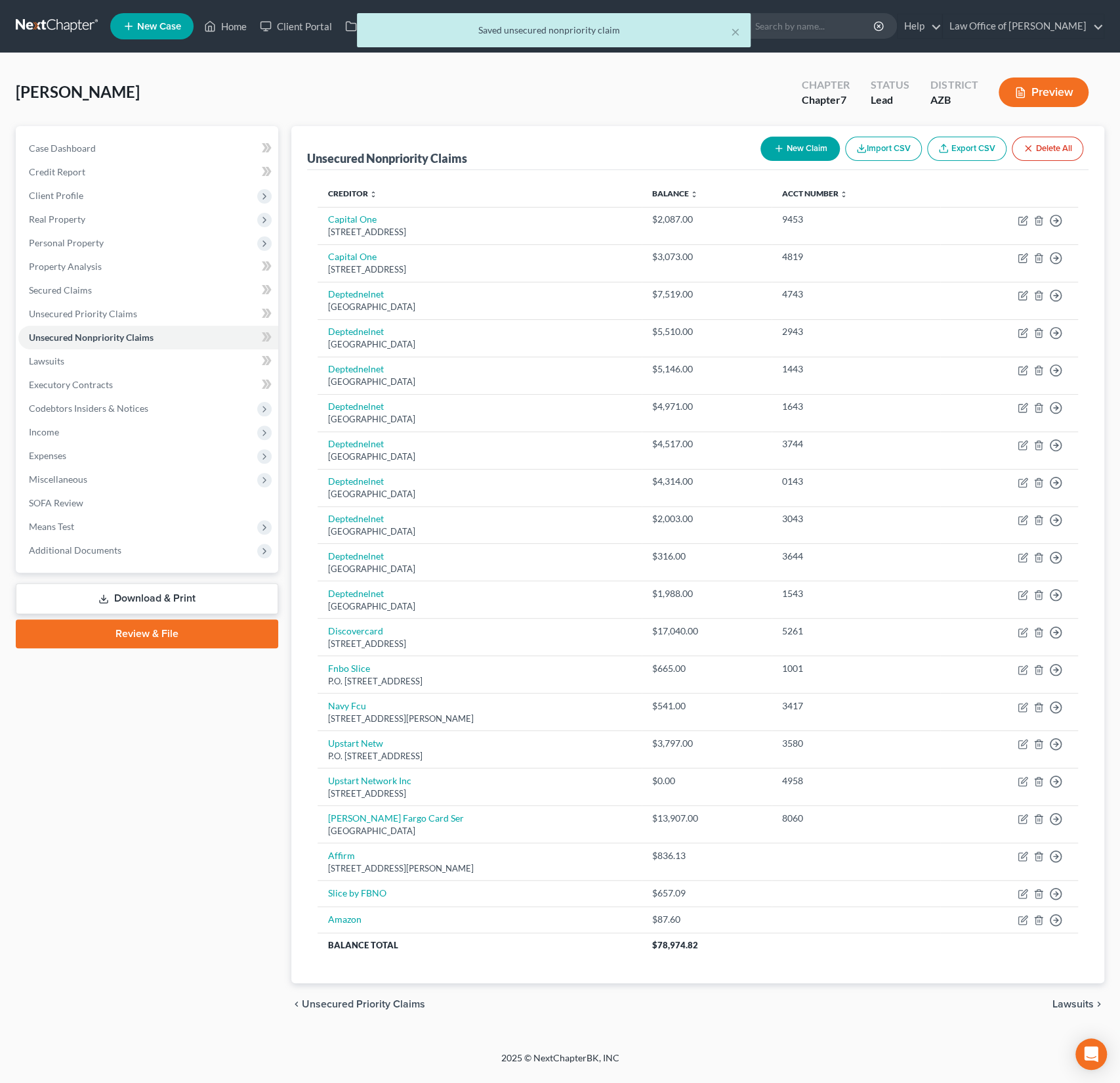
click at [147, 109] on div "[PERSON_NAME] Upgraded Chapter Chapter 7 Status Lead District [GEOGRAPHIC_DATA]…" at bounding box center [560, 97] width 1089 height 57
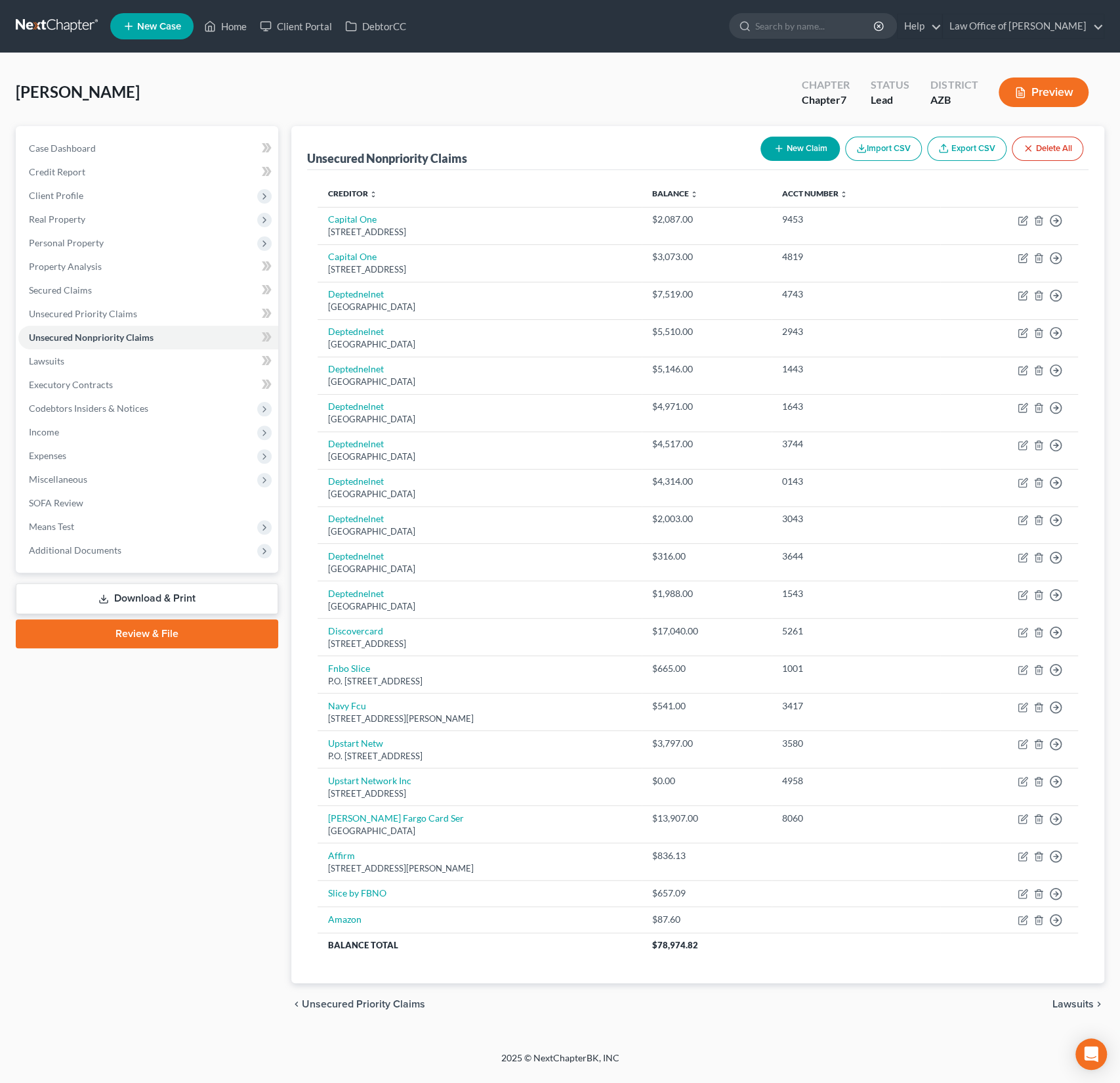
click at [798, 151] on button "New Claim" at bounding box center [800, 148] width 80 height 24
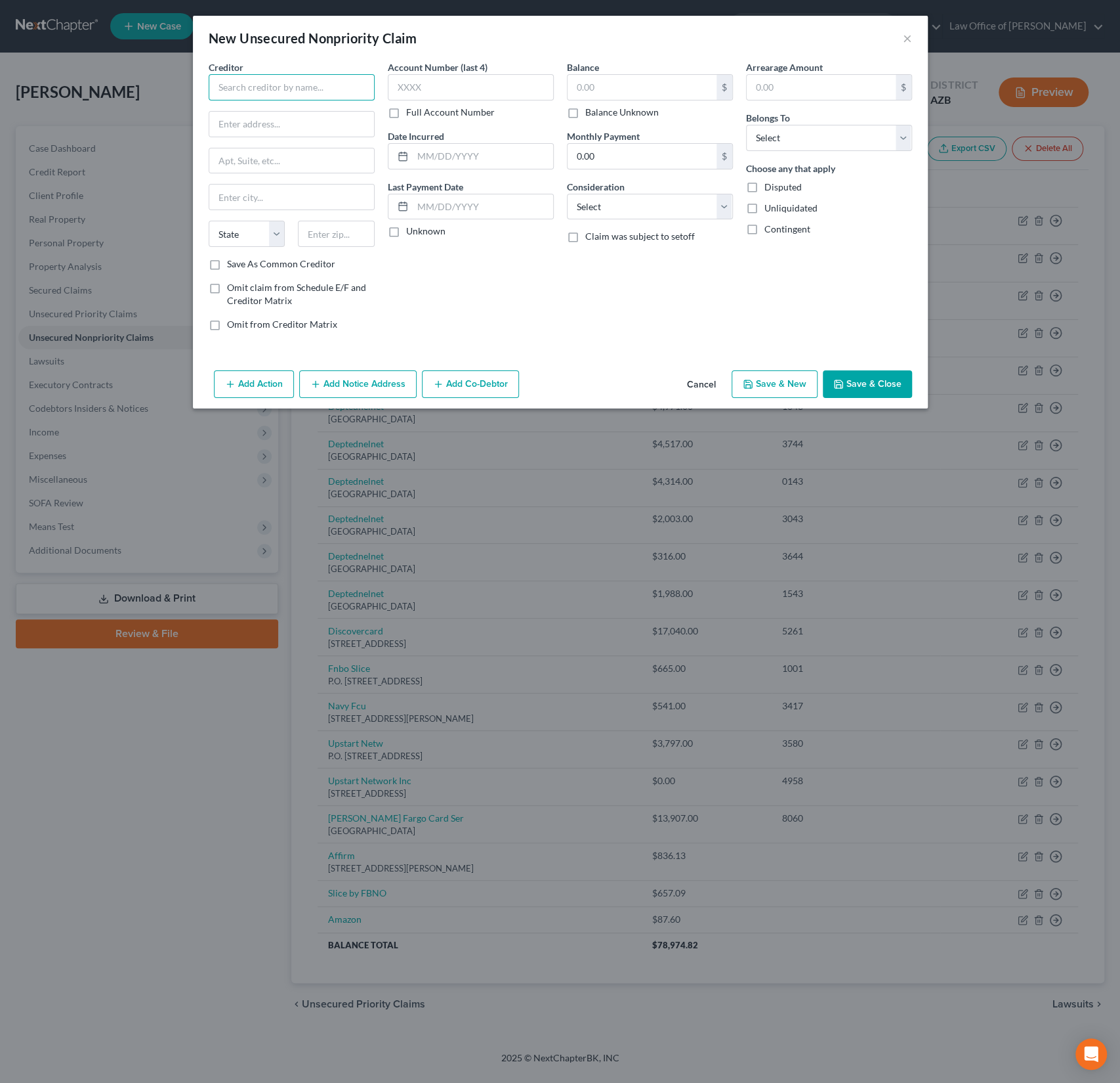
click at [270, 79] on input "text" at bounding box center [292, 87] width 166 height 26
type input "PayPal"
click at [625, 91] on input "text" at bounding box center [642, 87] width 149 height 25
type input "62.20"
click at [853, 145] on select "Select Debtor 1 Only Debtor 2 Only Debtor 1 And Debtor 2 Only At Least One Of T…" at bounding box center [830, 138] width 166 height 26
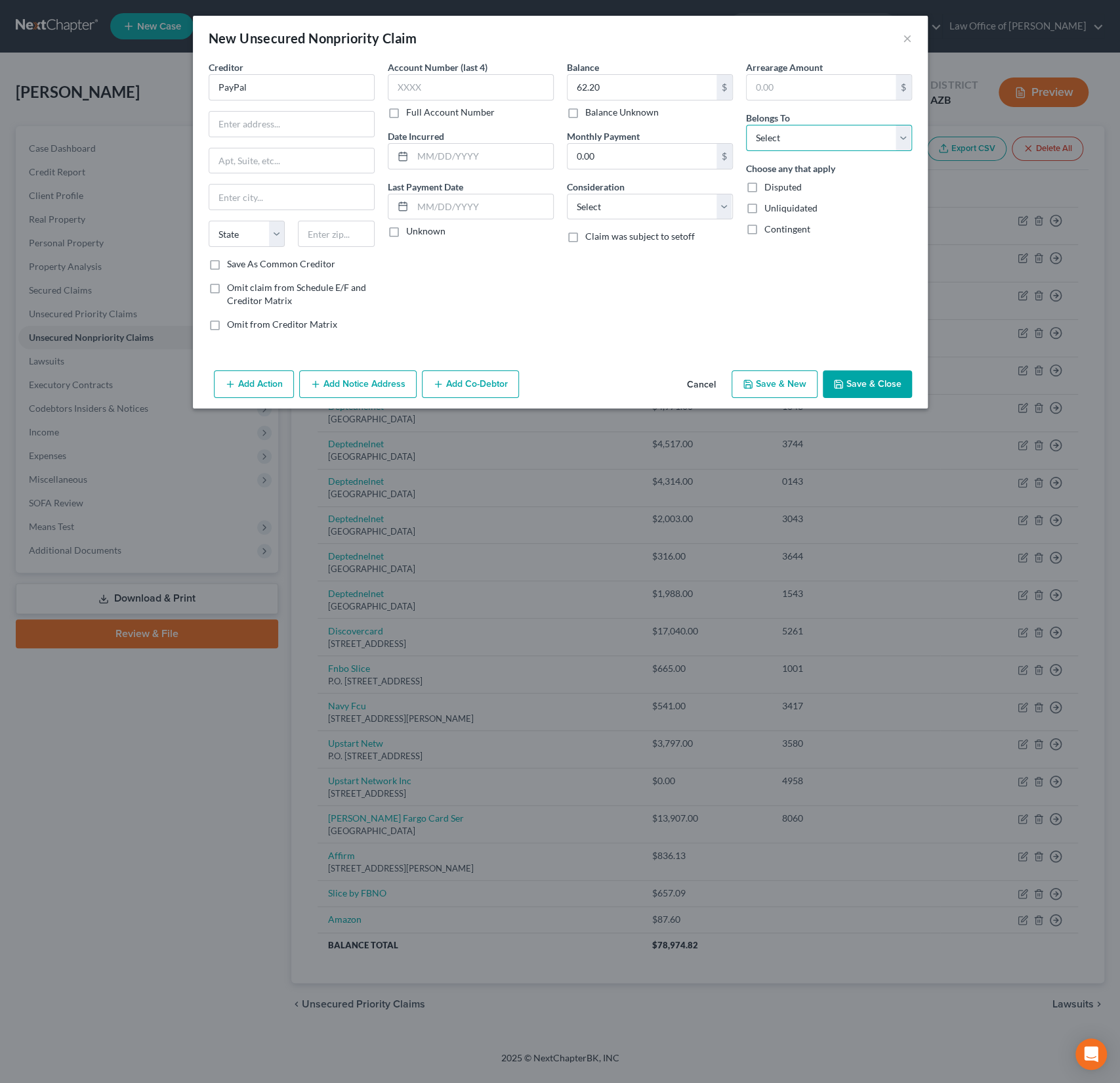
select select "0"
click at [746, 125] on select "Select Debtor 1 Only Debtor 2 Only Debtor 1 And Debtor 2 Only At Least One Of T…" at bounding box center [830, 138] width 166 height 26
click at [868, 377] on button "Save & Close" at bounding box center [868, 384] width 89 height 28
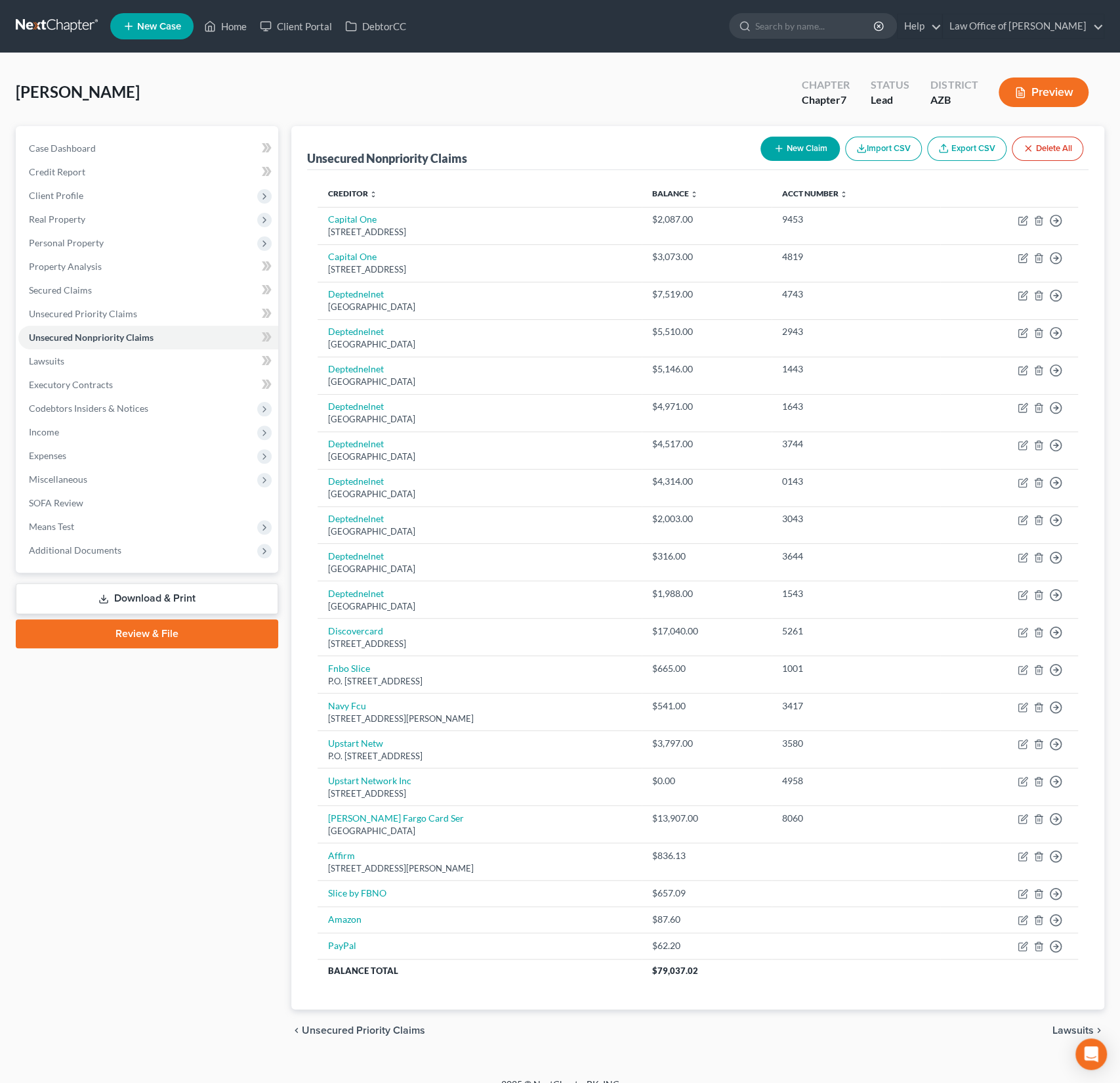
click at [280, 92] on div "[PERSON_NAME] Upgraded Chapter Chapter 7 Status Lead District [GEOGRAPHIC_DATA]…" at bounding box center [560, 97] width 1089 height 57
click at [306, 27] on link "Client Portal" at bounding box center [296, 26] width 85 height 24
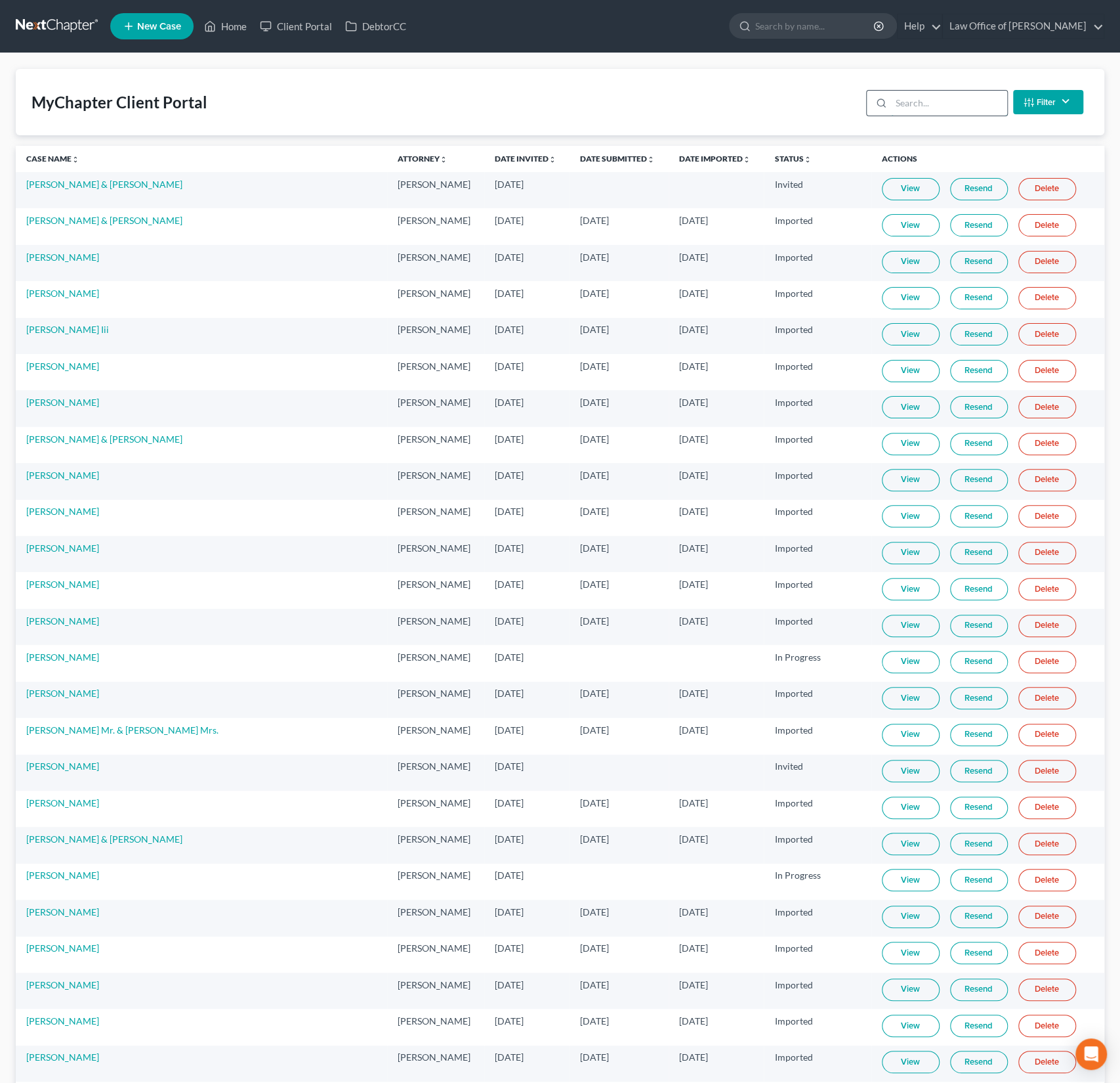
click at [925, 98] on input "search" at bounding box center [950, 103] width 116 height 25
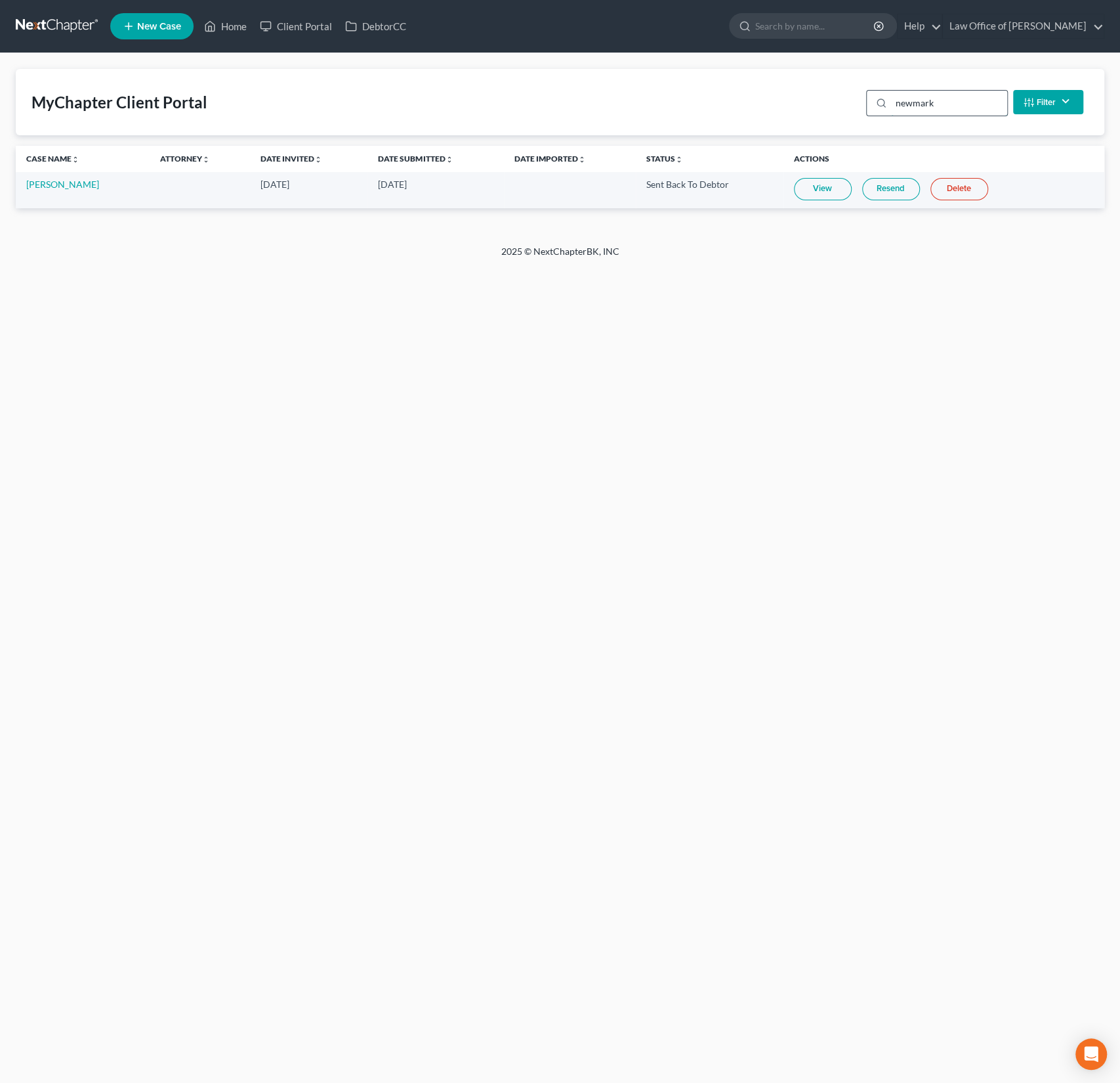
type input "newmark"
click at [822, 191] on link "View" at bounding box center [823, 189] width 58 height 22
click at [231, 27] on link "Home" at bounding box center [225, 26] width 55 height 24
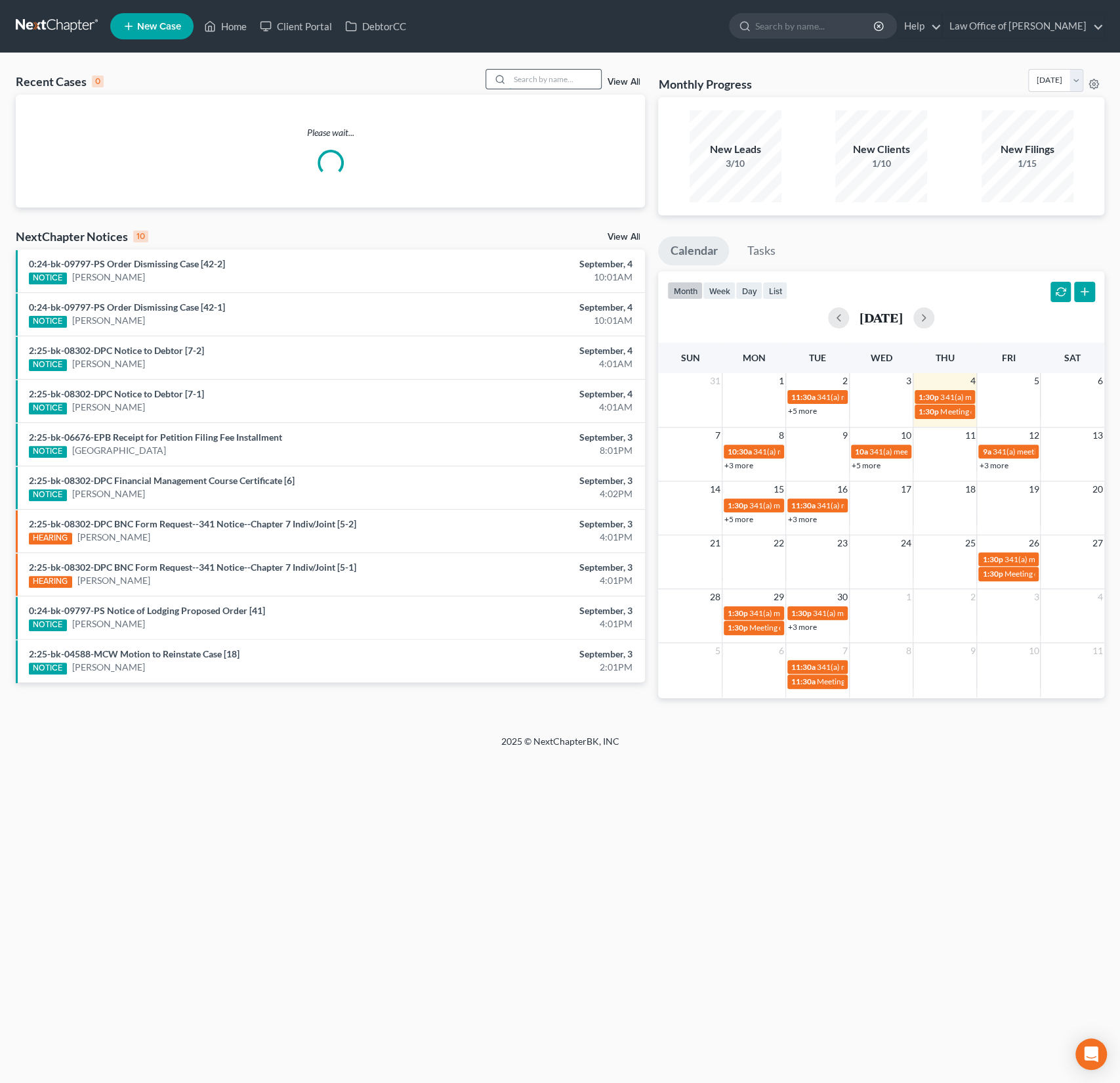
click at [536, 74] on input "search" at bounding box center [555, 78] width 92 height 19
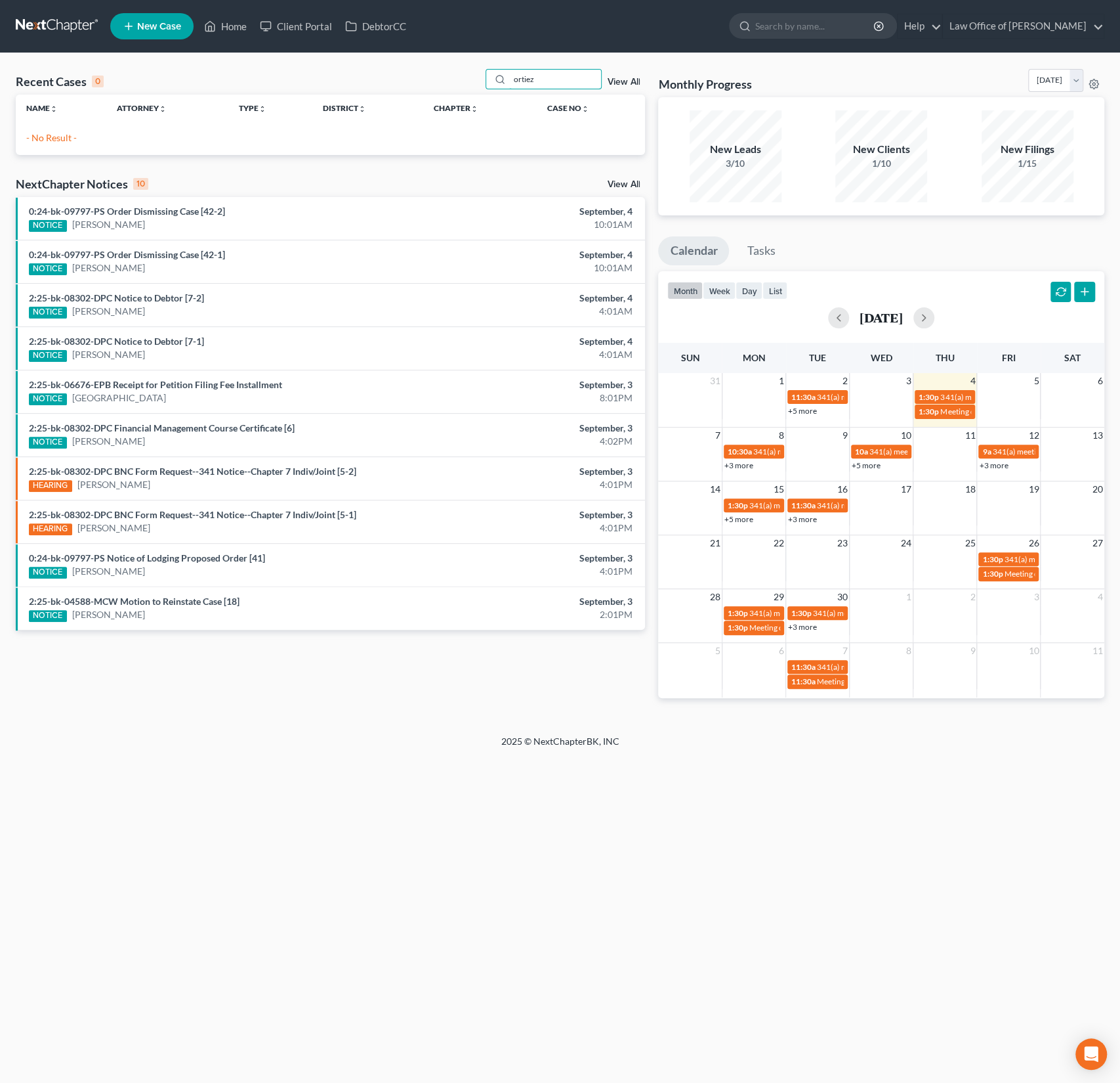
drag, startPoint x: 575, startPoint y: 81, endPoint x: 486, endPoint y: 71, distance: 89.6
click at [486, 71] on div "Recent Cases 0 ortiez View All" at bounding box center [331, 81] width 629 height 26
type input "[PERSON_NAME]"
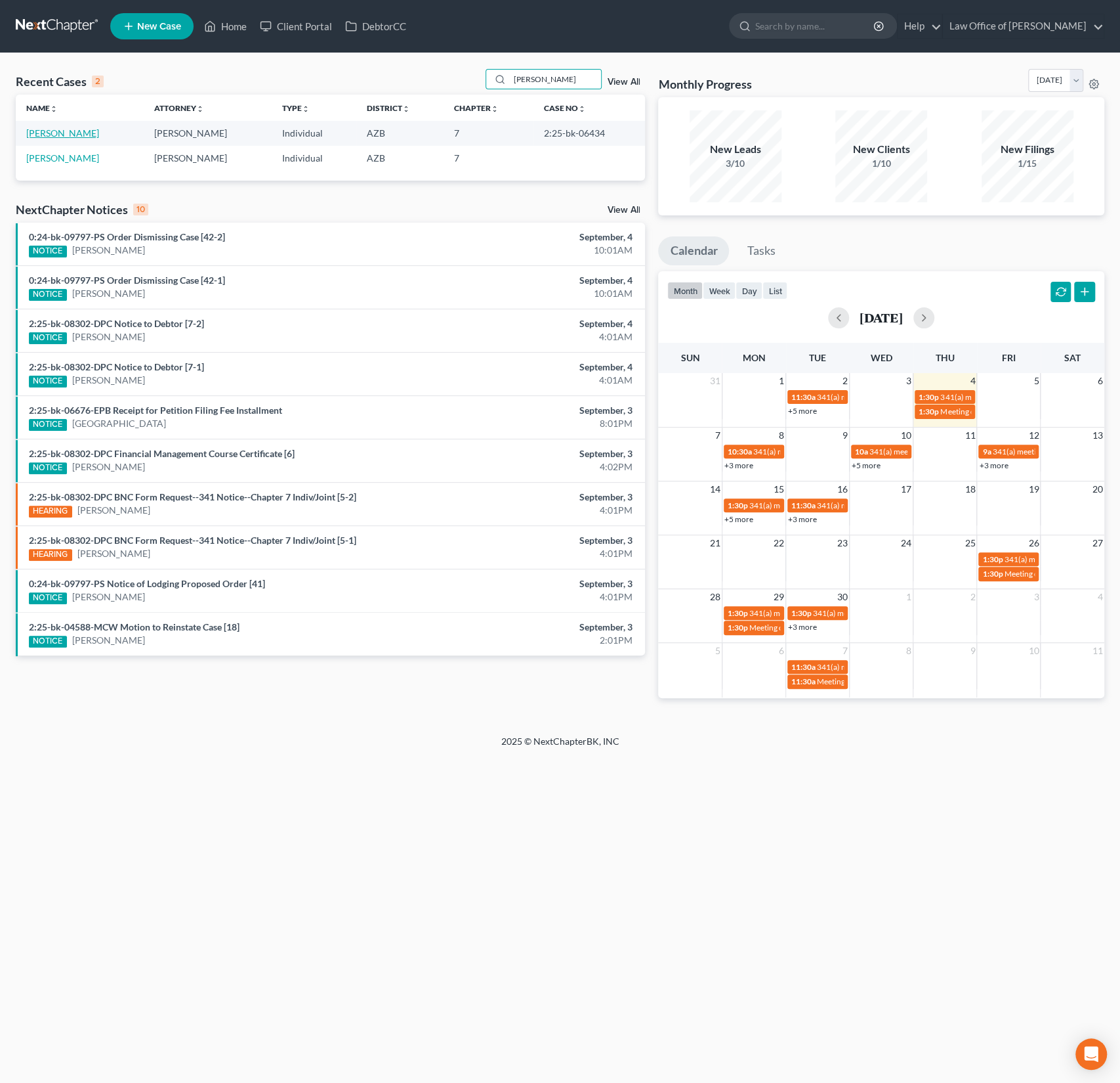
click at [59, 137] on link "[PERSON_NAME]" at bounding box center [62, 133] width 73 height 11
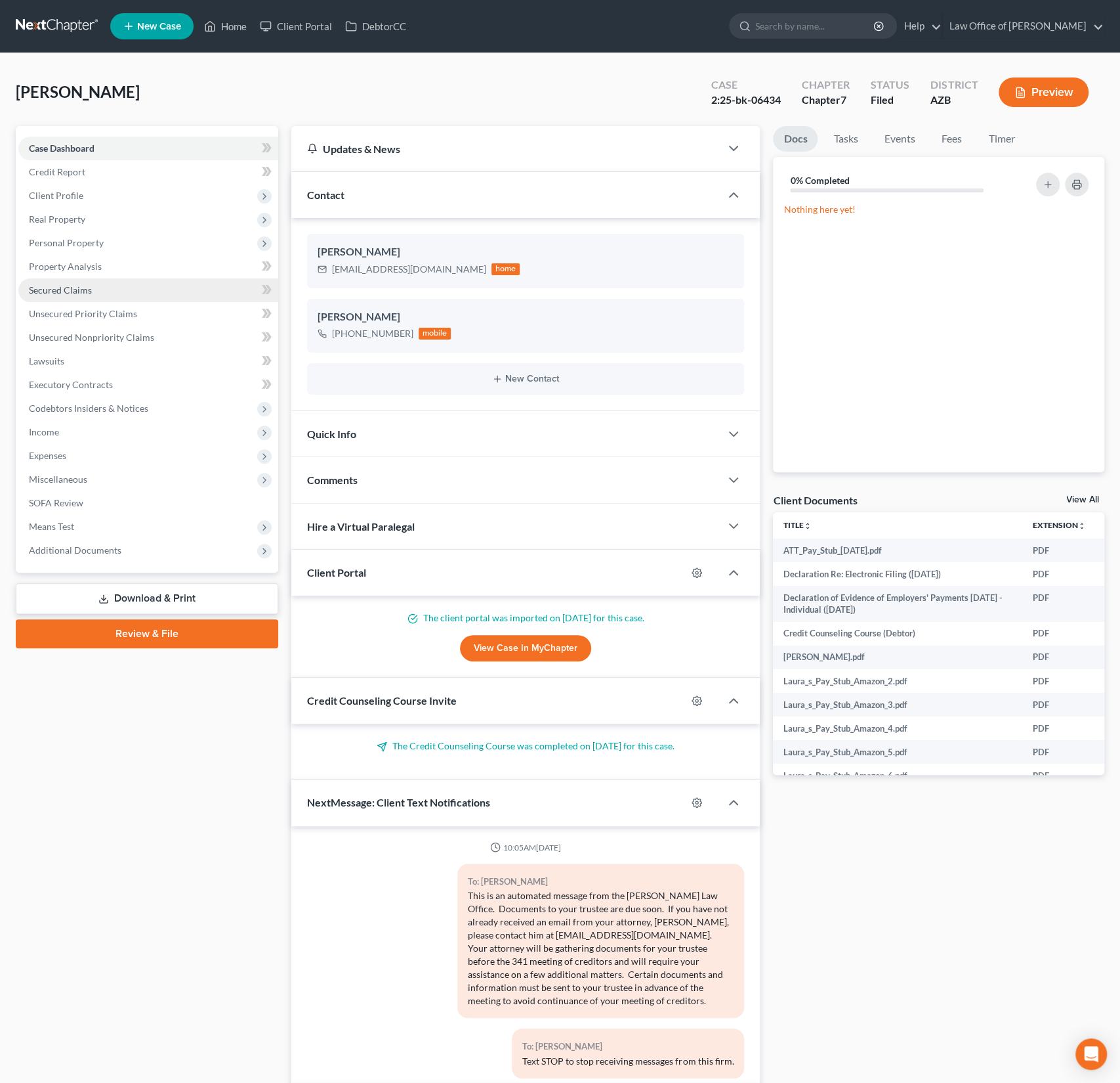
scroll to position [163, 0]
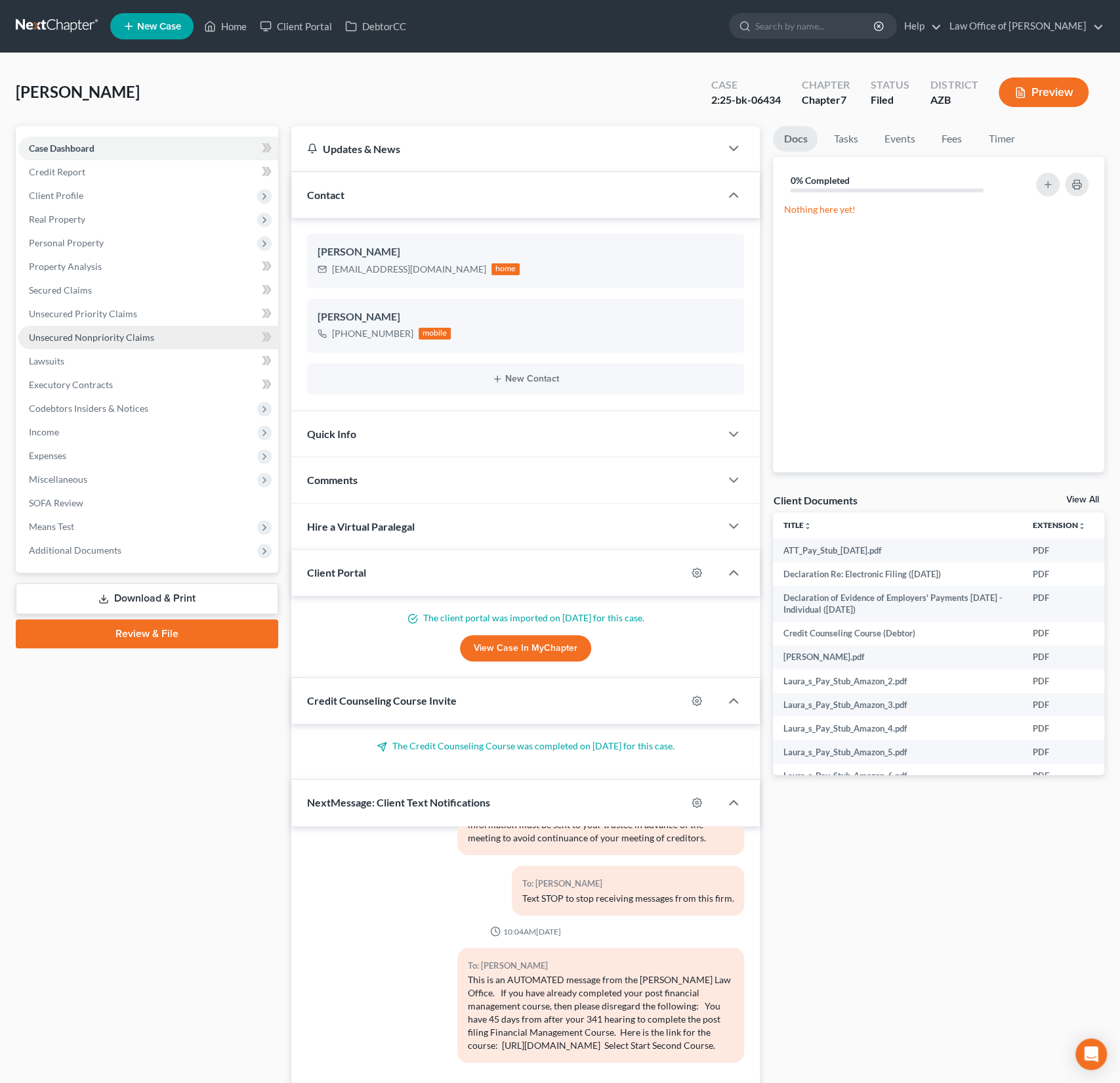
click at [126, 329] on link "Unsecured Nonpriority Claims" at bounding box center [148, 338] width 260 height 24
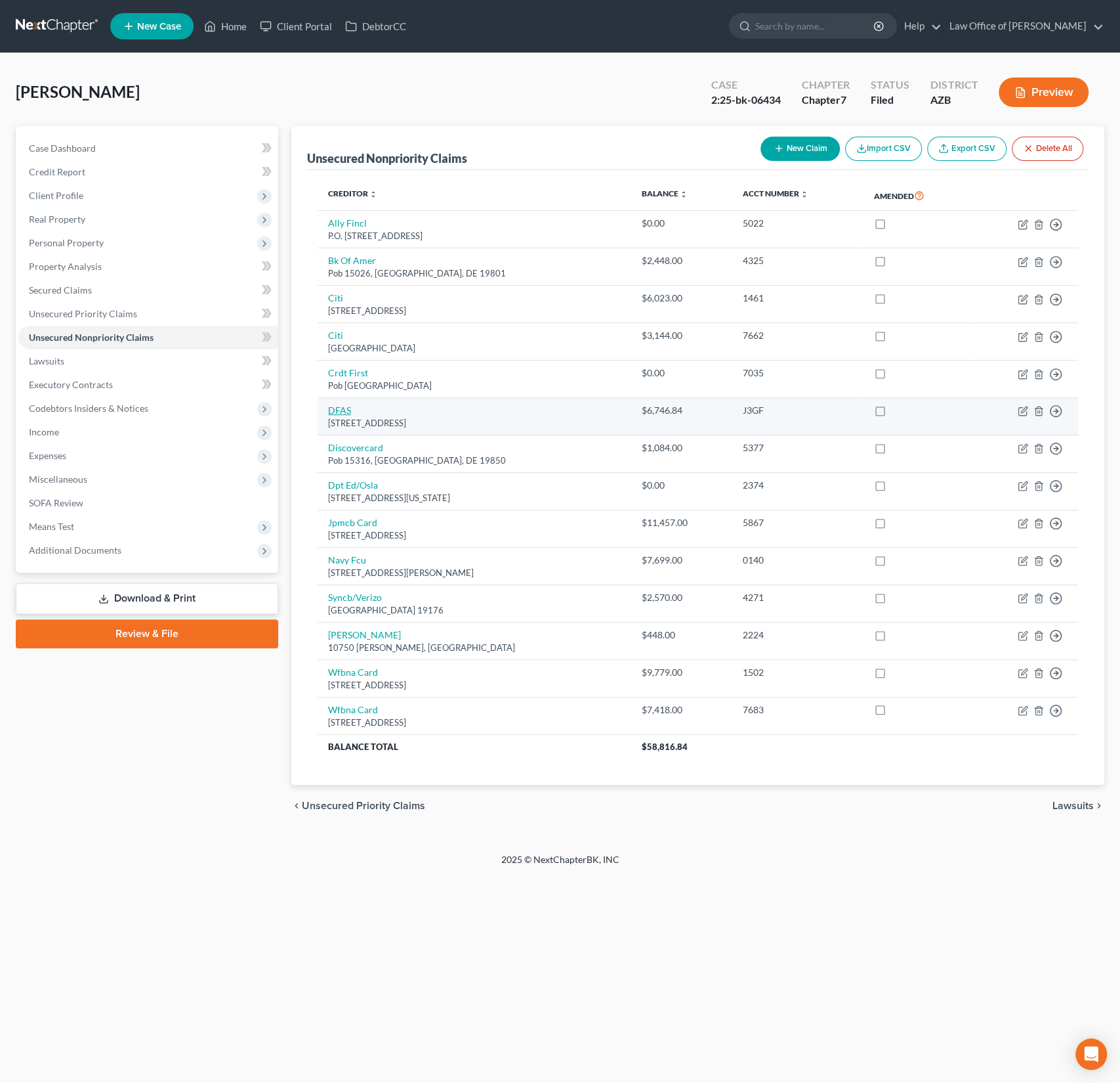
click at [334, 407] on link "DFAS" at bounding box center [339, 410] width 23 height 11
select select "15"
select select "14"
select select "0"
